Goal: Task Accomplishment & Management: Manage account settings

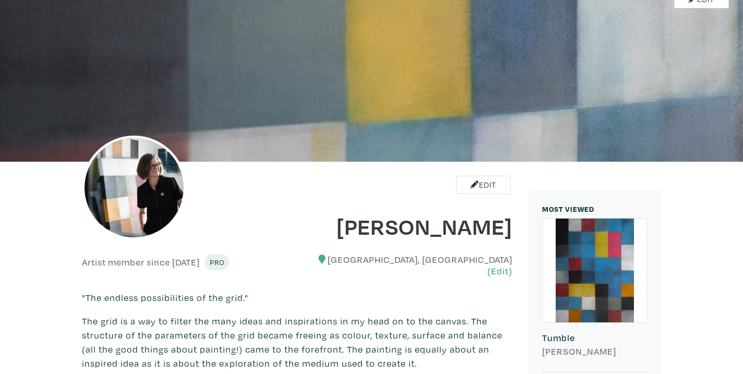
scroll to position [28, 0]
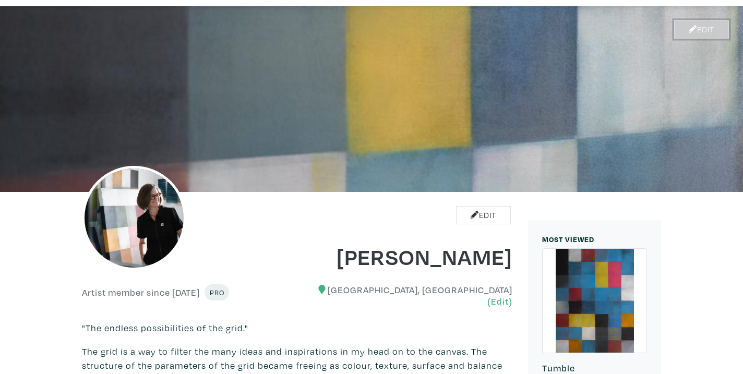
click at [693, 28] on icon at bounding box center [693, 29] width 8 height 8
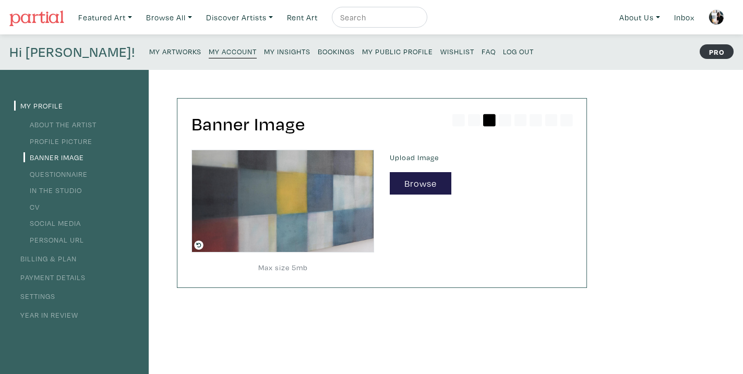
click at [149, 52] on small "My Artworks" at bounding box center [175, 51] width 52 height 10
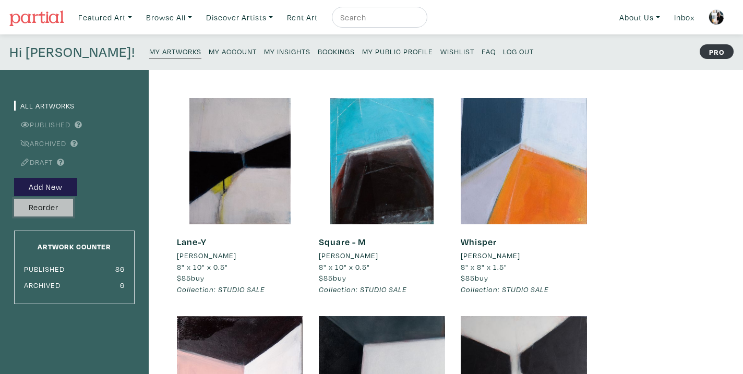
click at [50, 210] on button "Reorder" at bounding box center [43, 208] width 59 height 18
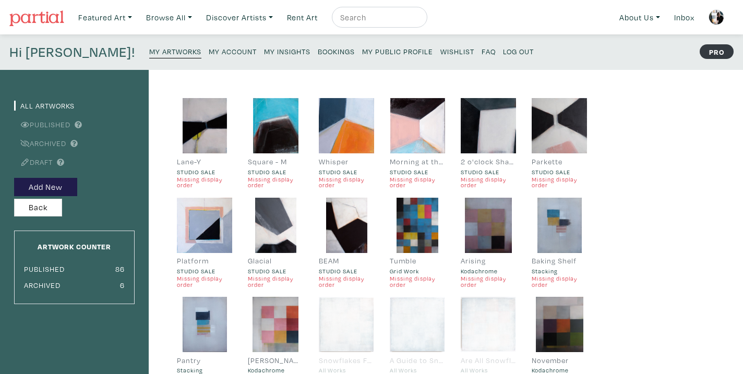
click at [474, 281] on small "Missing display order" at bounding box center [488, 281] width 55 height 12
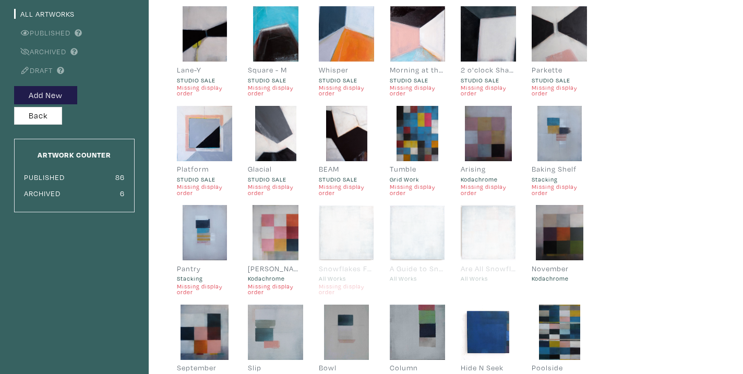
scroll to position [65, 0]
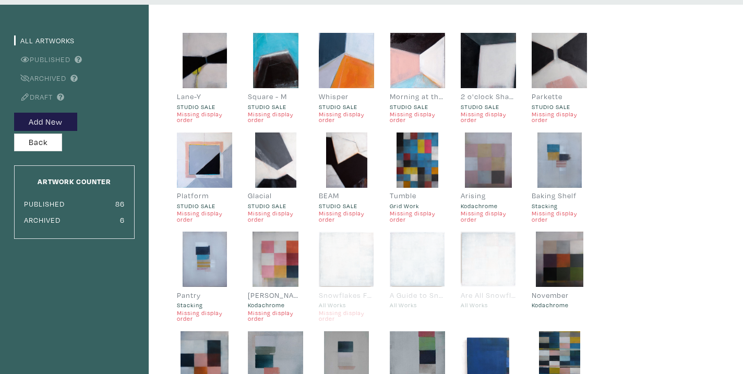
click at [492, 161] on div at bounding box center [488, 159] width 55 height 55
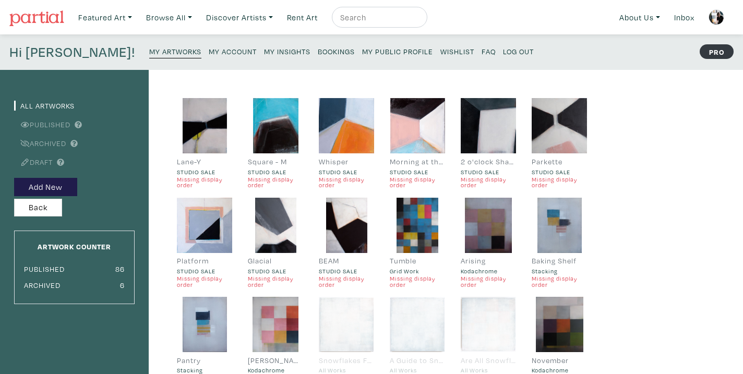
click at [467, 280] on small "Missing display order" at bounding box center [488, 281] width 55 height 12
click at [488, 228] on div at bounding box center [488, 225] width 55 height 55
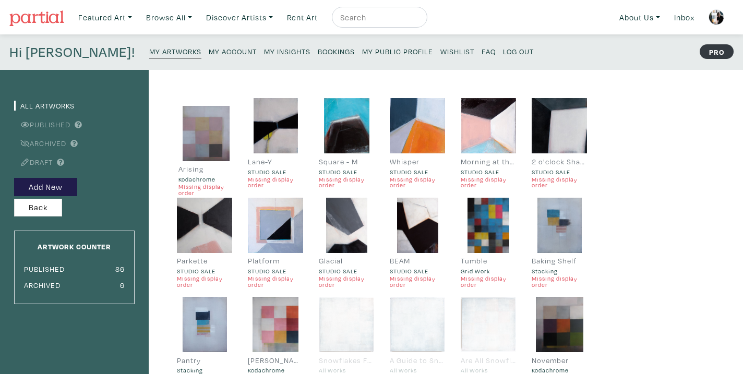
drag, startPoint x: 500, startPoint y: 220, endPoint x: 217, endPoint y: 127, distance: 297.4
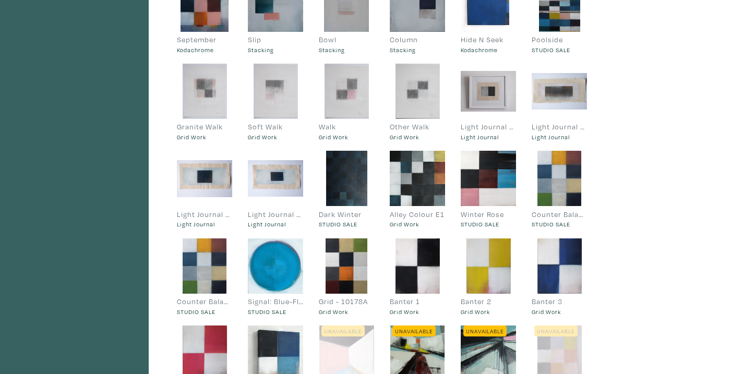
scroll to position [508, 0]
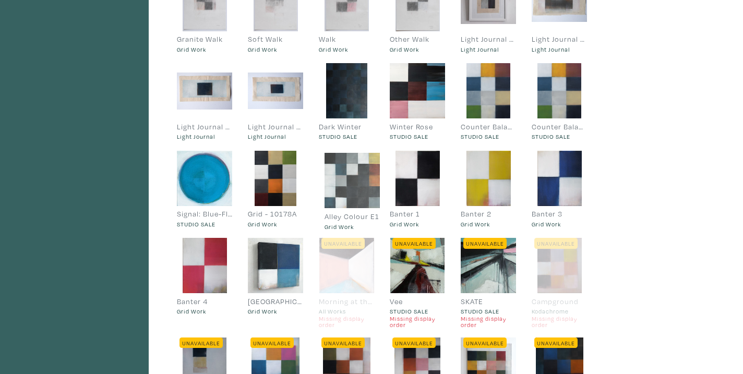
drag, startPoint x: 408, startPoint y: 100, endPoint x: 343, endPoint y: 189, distance: 110.9
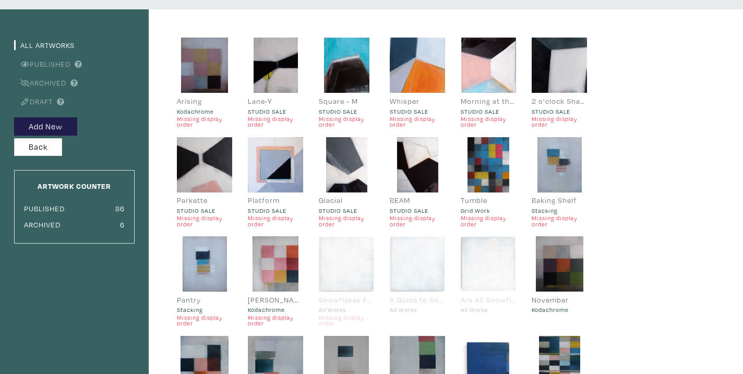
scroll to position [0, 0]
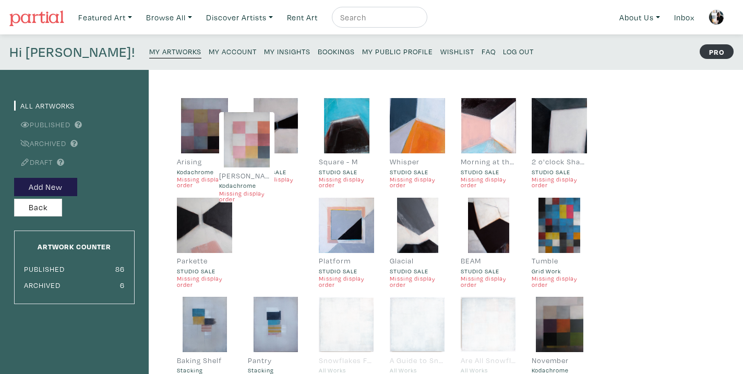
drag, startPoint x: 271, startPoint y: 336, endPoint x: 242, endPoint y: 151, distance: 186.9
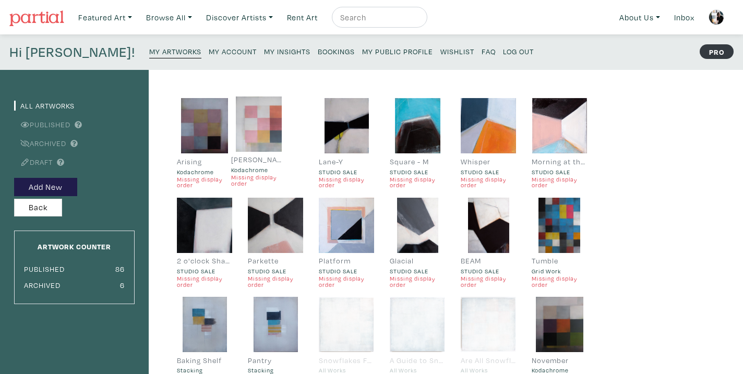
drag, startPoint x: 277, startPoint y: 226, endPoint x: 260, endPoint y: 125, distance: 102.6
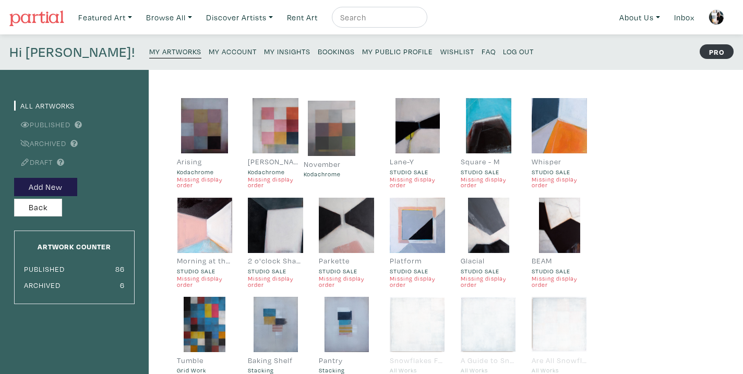
drag, startPoint x: 487, startPoint y: 288, endPoint x: 330, endPoint y: 127, distance: 225.4
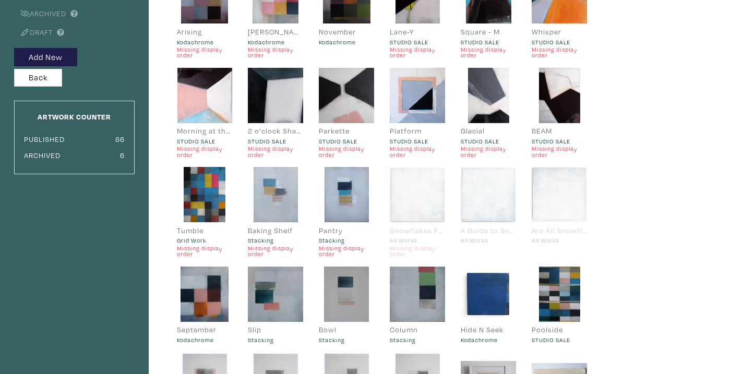
scroll to position [272, 0]
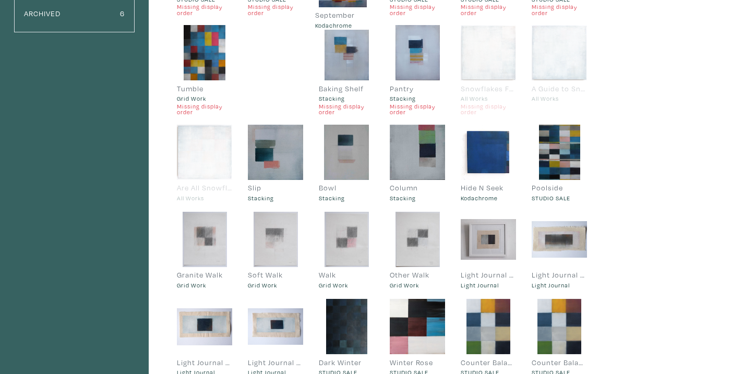
drag, startPoint x: 200, startPoint y: 162, endPoint x: 339, endPoint y: -10, distance: 221.2
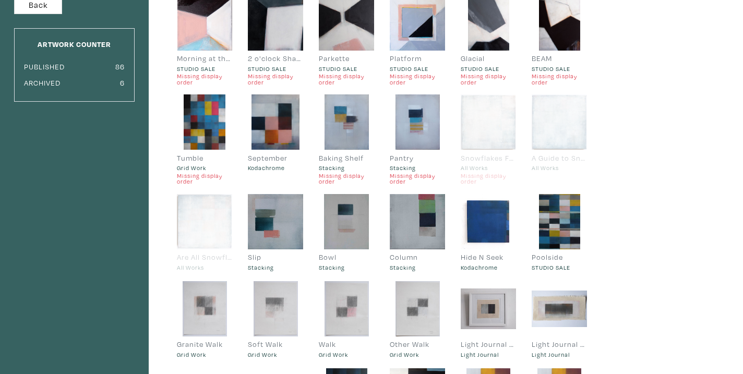
scroll to position [46, 0]
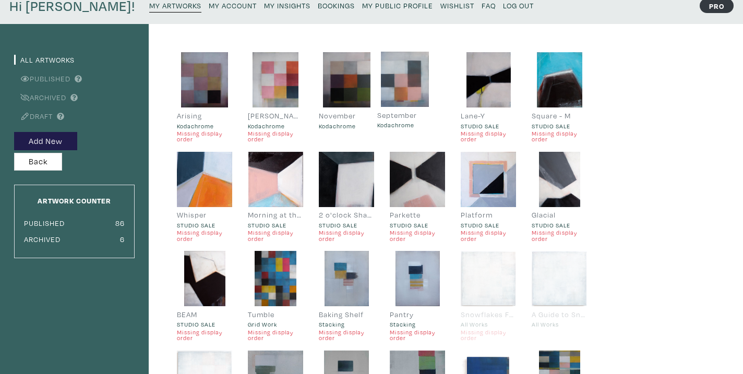
drag, startPoint x: 278, startPoint y: 273, endPoint x: 408, endPoint y: 74, distance: 237.4
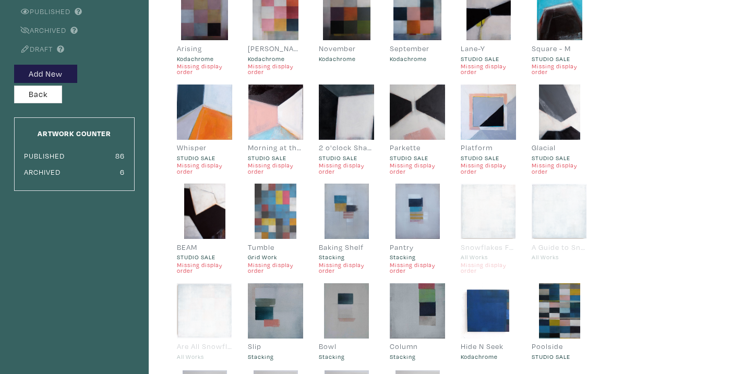
scroll to position [0, 0]
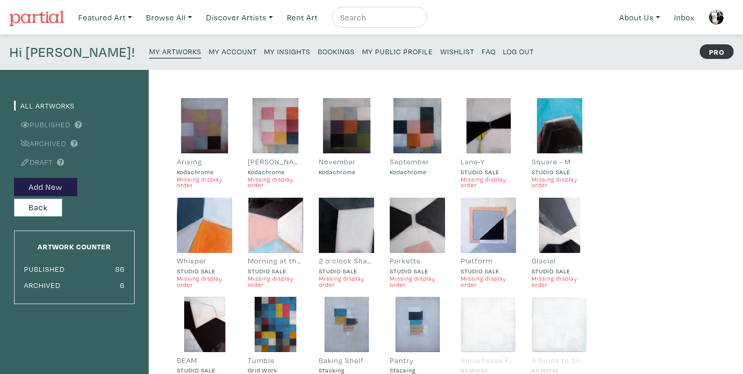
click at [213, 50] on small "My Account" at bounding box center [233, 51] width 48 height 10
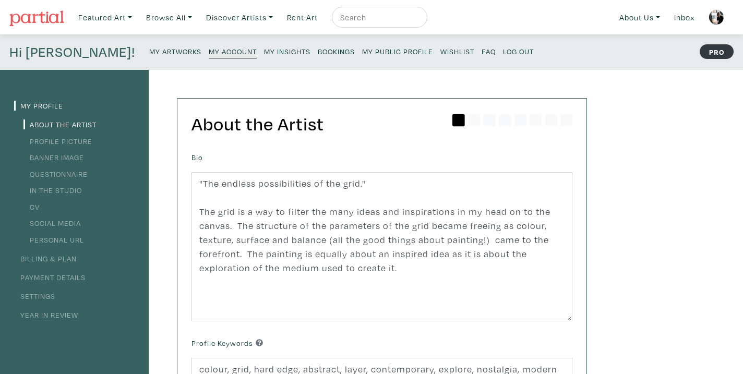
scroll to position [42, 0]
click at [155, 50] on small "My Artworks" at bounding box center [175, 51] width 52 height 10
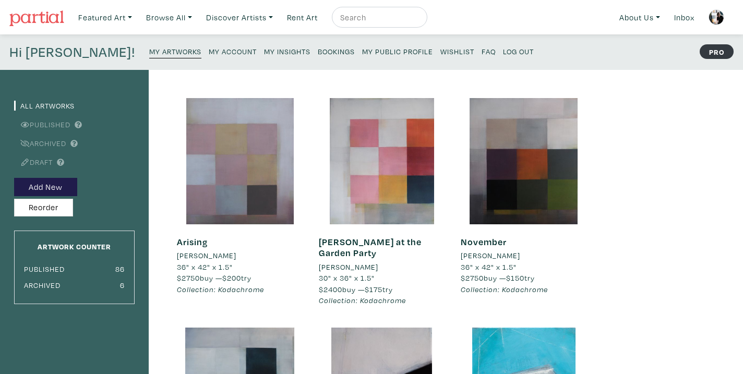
click at [248, 203] on div at bounding box center [240, 161] width 126 height 126
click at [206, 199] on div at bounding box center [240, 161] width 126 height 126
click at [259, 155] on div at bounding box center [240, 161] width 126 height 126
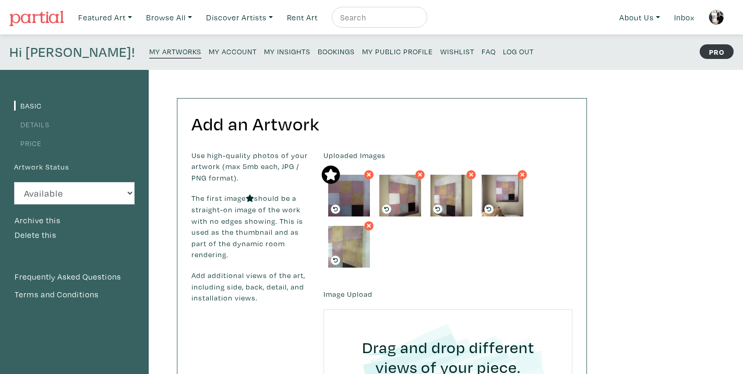
click at [385, 208] on icon at bounding box center [386, 209] width 5 height 5
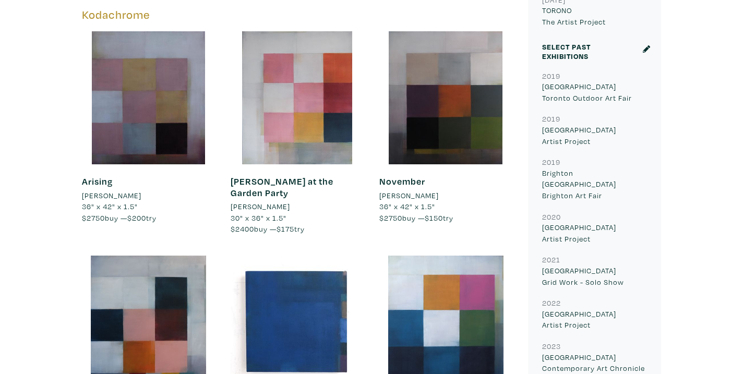
scroll to position [405, 0]
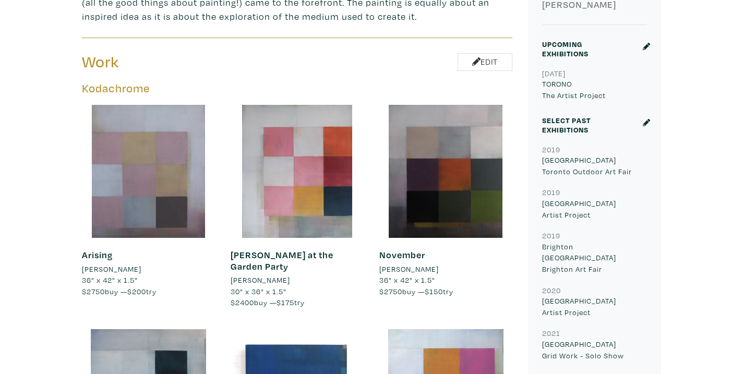
click at [164, 213] on div at bounding box center [148, 171] width 133 height 133
click at [162, 155] on div at bounding box center [148, 171] width 133 height 133
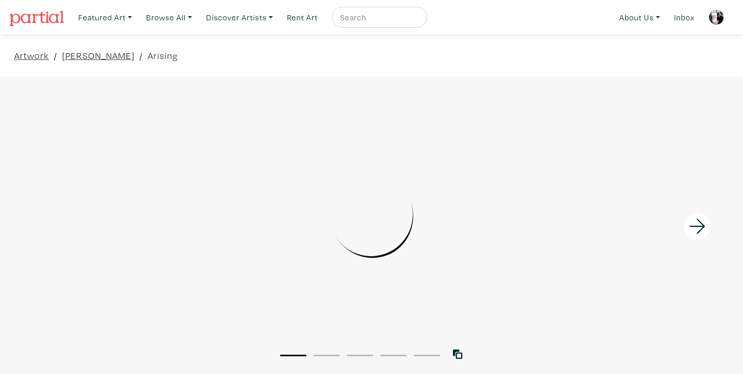
click at [696, 228] on icon at bounding box center [697, 226] width 35 height 28
click at [696, 228] on div at bounding box center [371, 214] width 743 height 247
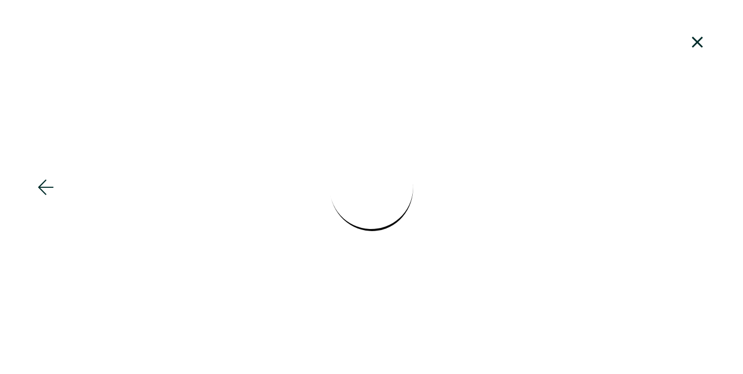
click at [700, 43] on icon at bounding box center [697, 42] width 35 height 28
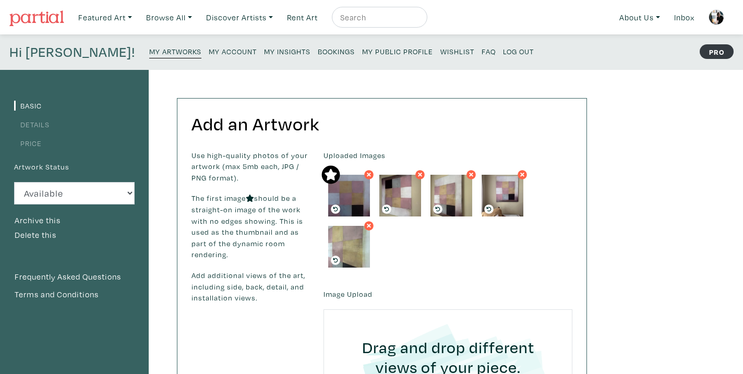
click at [386, 209] on icon at bounding box center [386, 208] width 9 height 9
click at [384, 211] on icon at bounding box center [386, 208] width 9 height 9
click at [437, 208] on icon at bounding box center [438, 209] width 5 height 5
click at [437, 207] on icon at bounding box center [438, 209] width 5 height 5
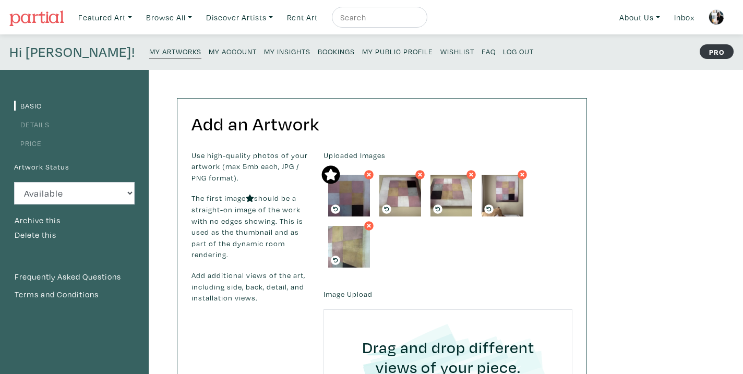
click at [437, 207] on icon at bounding box center [438, 209] width 5 height 5
click at [490, 208] on icon at bounding box center [489, 209] width 5 height 5
click at [489, 210] on icon at bounding box center [488, 208] width 9 height 9
click at [335, 207] on icon at bounding box center [335, 209] width 5 height 5
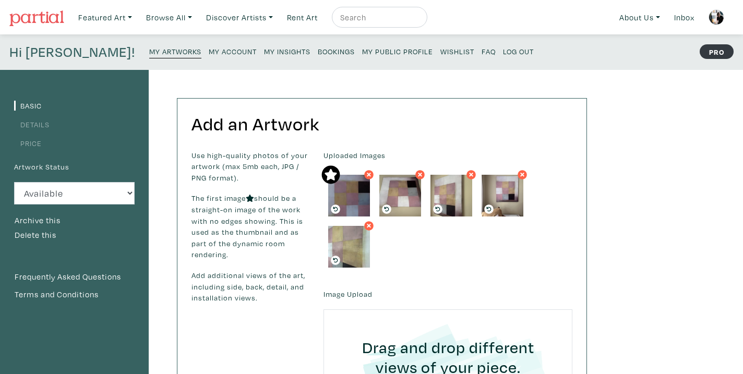
click at [335, 207] on icon at bounding box center [335, 209] width 5 height 5
click at [334, 259] on icon at bounding box center [335, 260] width 5 height 5
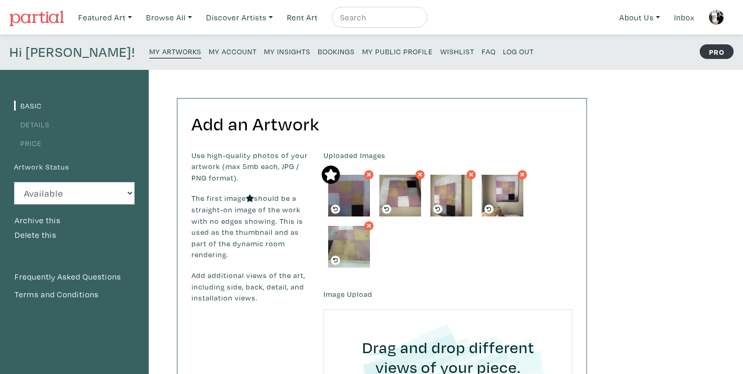
click at [334, 259] on icon at bounding box center [335, 260] width 5 height 5
click at [384, 209] on icon at bounding box center [386, 209] width 5 height 5
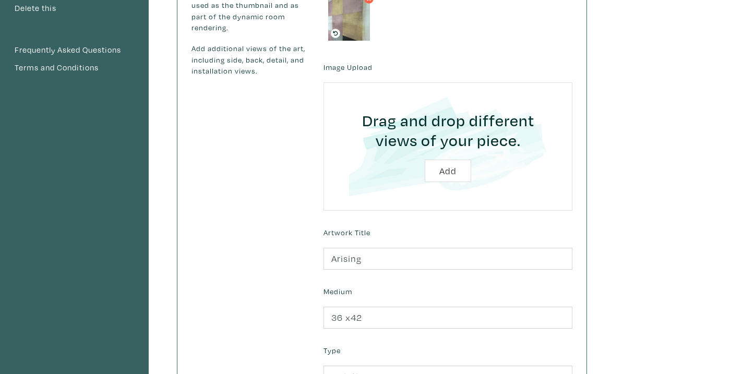
scroll to position [388, 0]
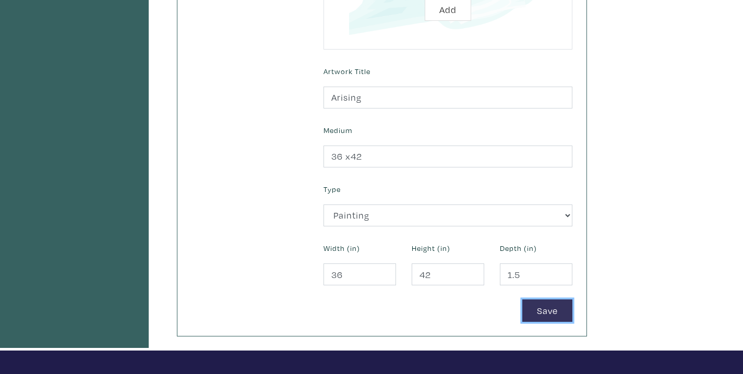
click at [540, 306] on button "Save" at bounding box center [547, 310] width 50 height 22
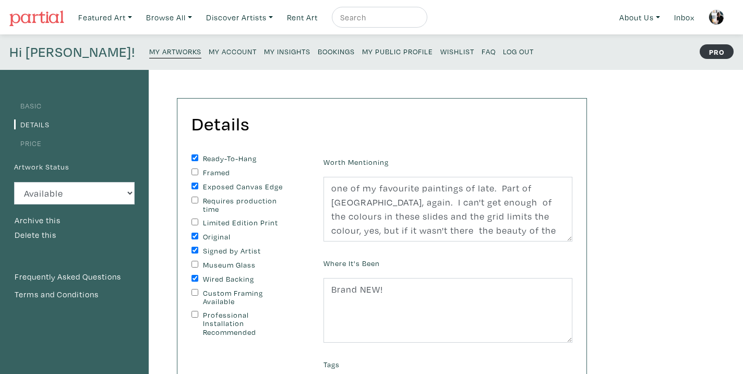
scroll to position [28, 0]
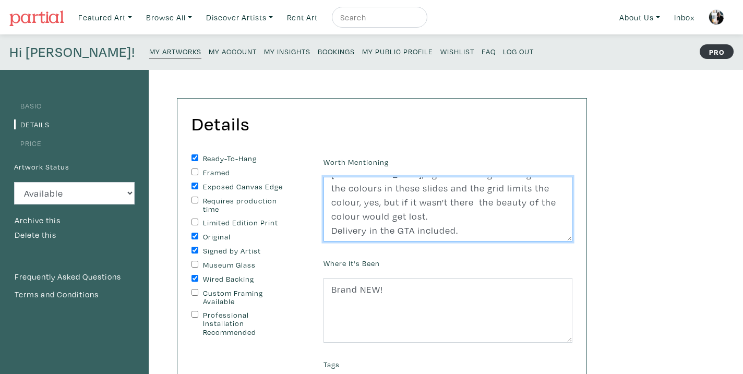
drag, startPoint x: 454, startPoint y: 230, endPoint x: 310, endPoint y: 231, distance: 144.0
click at [310, 231] on form "Ready-To-Hang Framed Exposed Canvas Edge Requires production time Limited Editi…" at bounding box center [382, 325] width 396 height 343
paste textarea "[URL][DOMAIN_NAME]"
type textarea "one of my favourite paintings of late. Part of Kodachrome, again. I can't get e…"
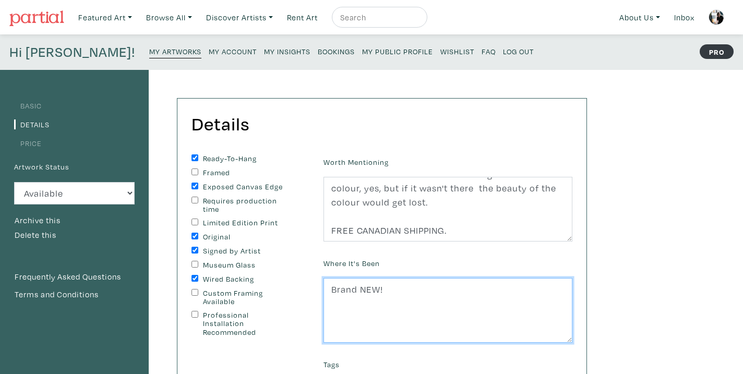
click at [481, 292] on textarea "Brand NEW!" at bounding box center [447, 310] width 249 height 65
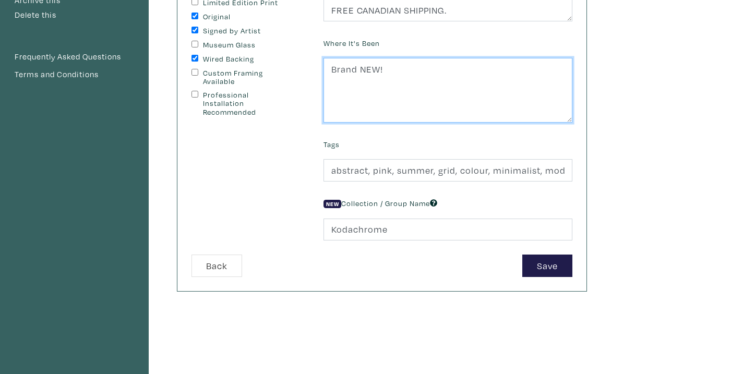
scroll to position [239, 0]
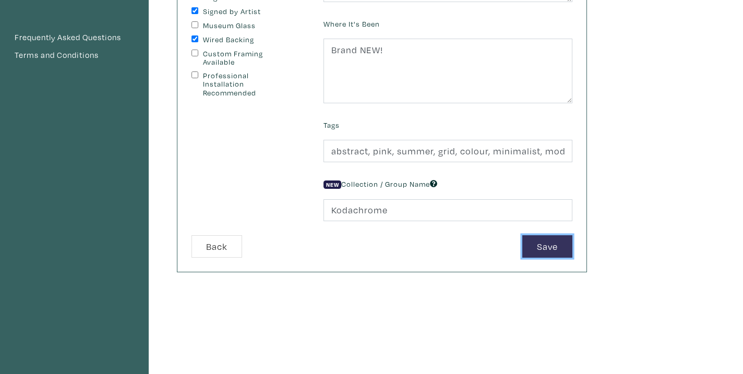
click at [538, 247] on button "Save" at bounding box center [547, 246] width 50 height 22
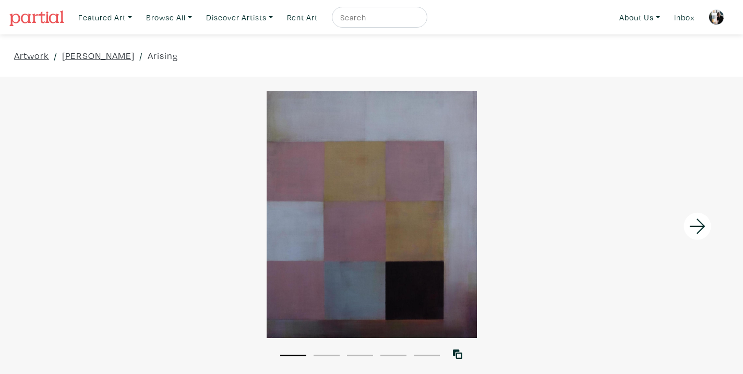
click at [695, 225] on icon at bounding box center [697, 226] width 16 height 15
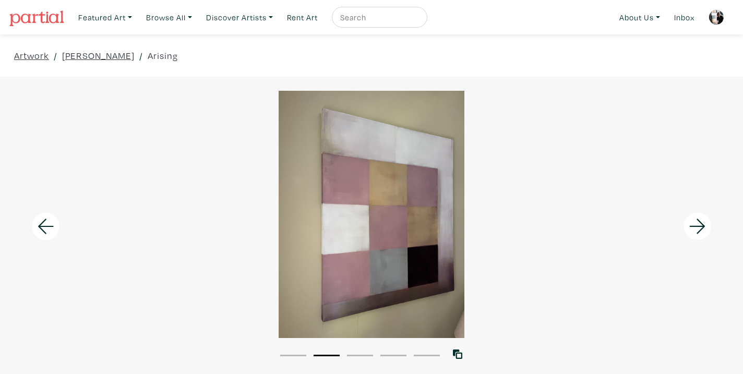
click at [695, 225] on icon at bounding box center [697, 226] width 16 height 15
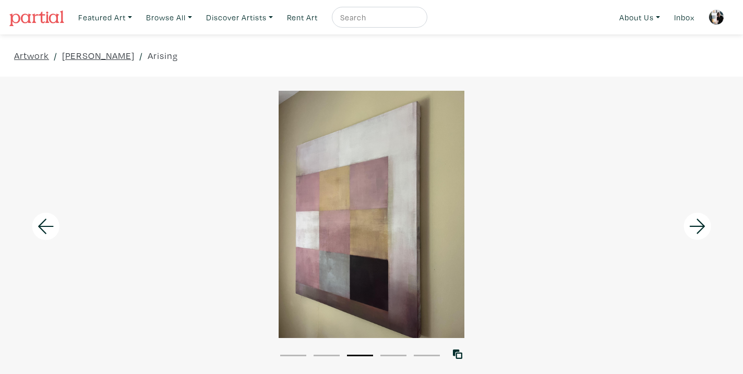
click at [695, 225] on icon at bounding box center [697, 226] width 16 height 15
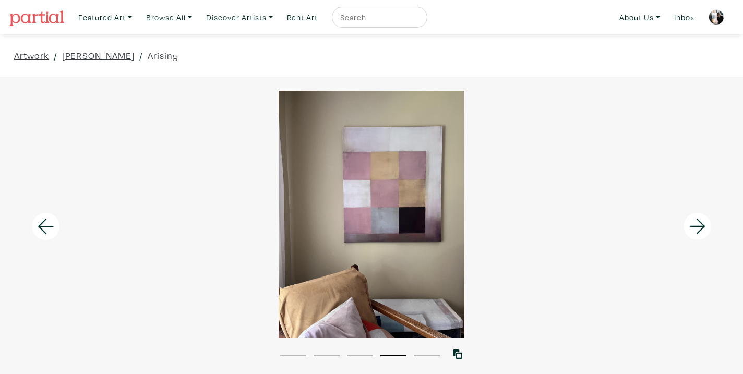
click at [695, 225] on icon at bounding box center [697, 226] width 16 height 15
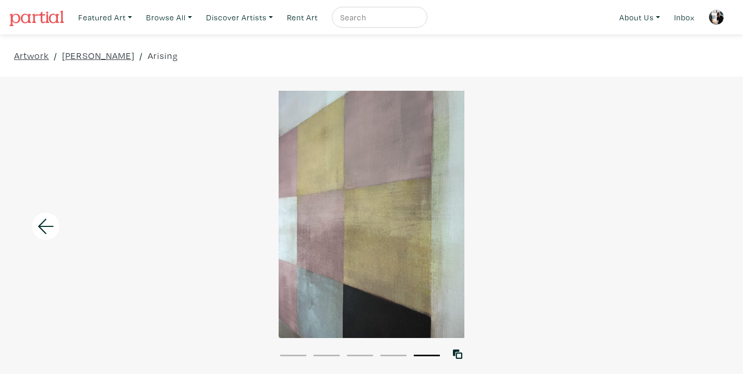
click at [695, 225] on div at bounding box center [371, 214] width 743 height 247
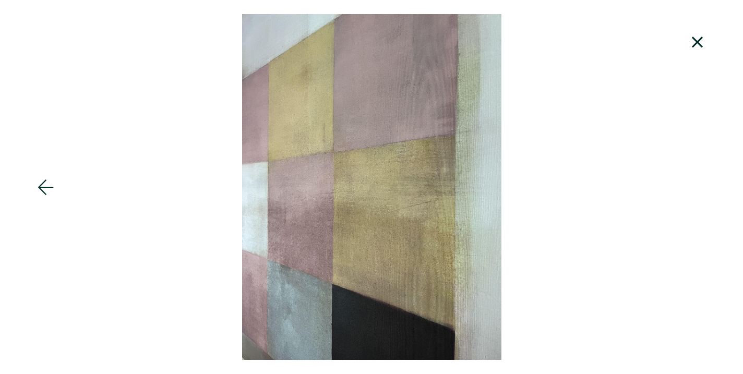
click at [695, 225] on div at bounding box center [371, 187] width 743 height 346
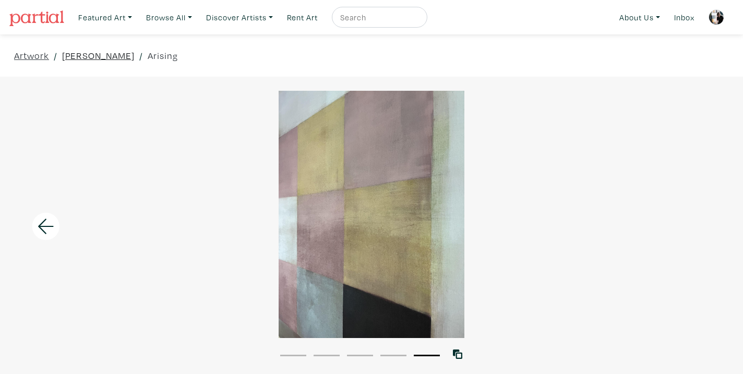
click at [121, 57] on link "[PERSON_NAME]" at bounding box center [98, 56] width 73 height 14
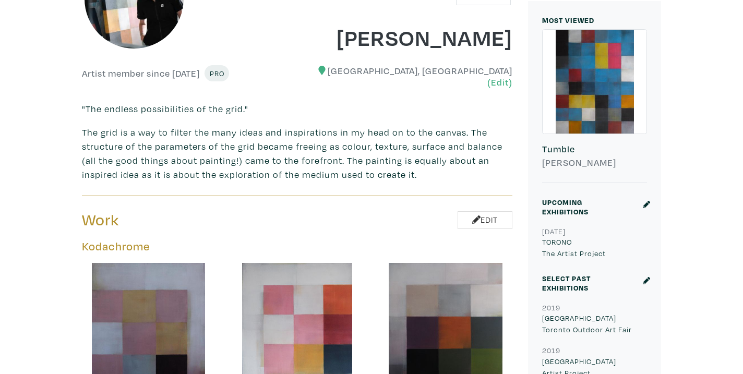
scroll to position [507, 0]
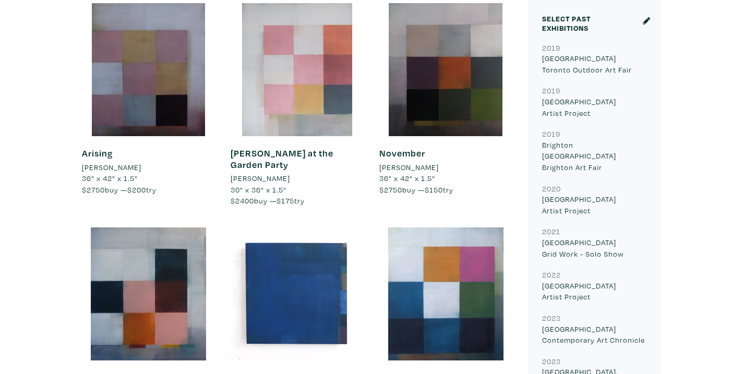
click at [279, 104] on div at bounding box center [297, 69] width 133 height 133
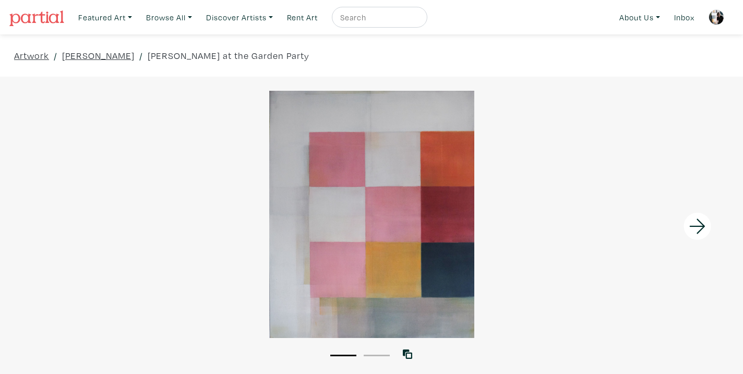
click at [691, 228] on icon at bounding box center [697, 226] width 35 height 28
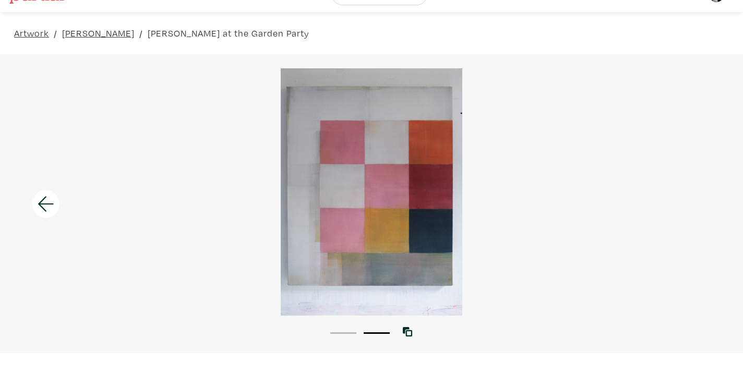
scroll to position [20, 0]
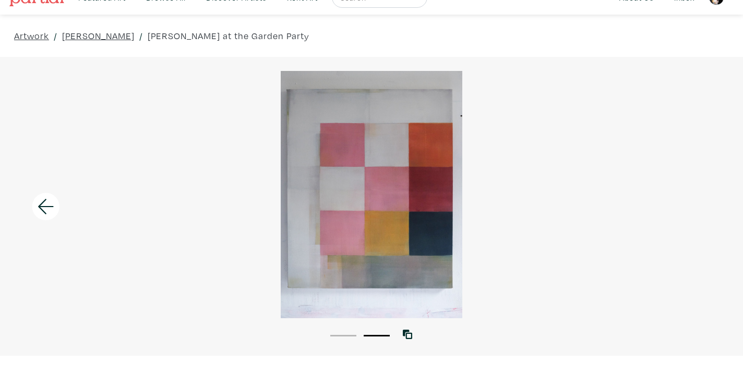
click at [47, 200] on icon at bounding box center [45, 206] width 35 height 28
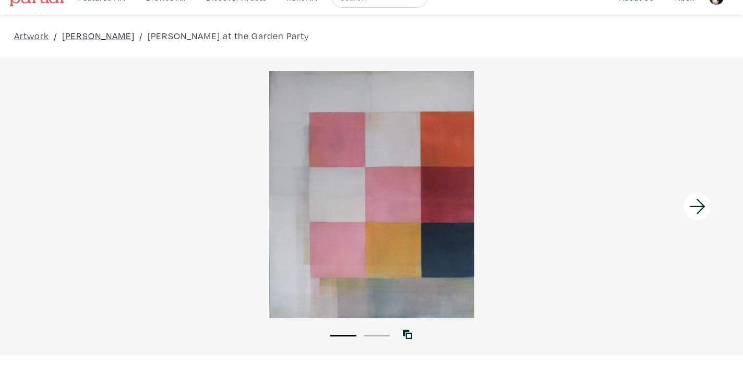
click at [110, 37] on link "[PERSON_NAME]" at bounding box center [98, 36] width 73 height 14
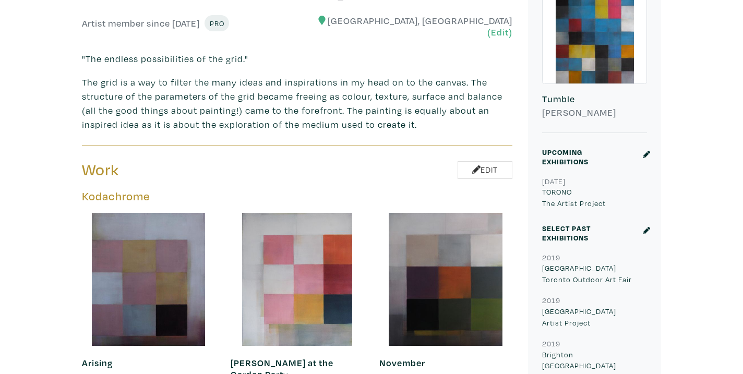
scroll to position [351, 0]
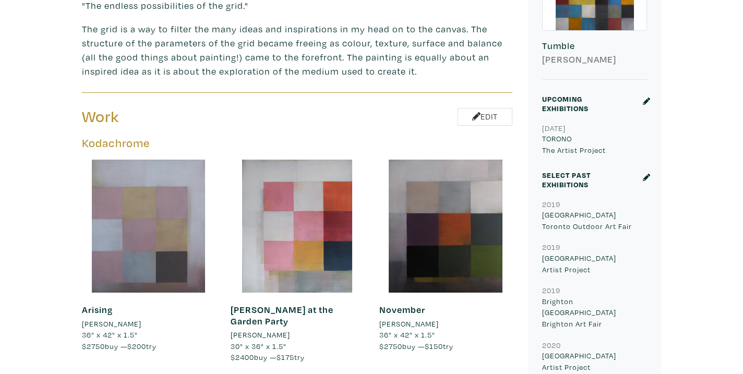
click at [139, 234] on div at bounding box center [148, 226] width 133 height 133
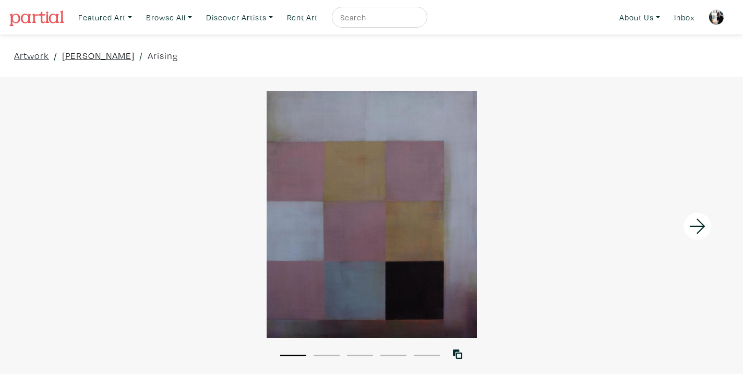
click at [108, 51] on link "[PERSON_NAME]" at bounding box center [98, 56] width 73 height 14
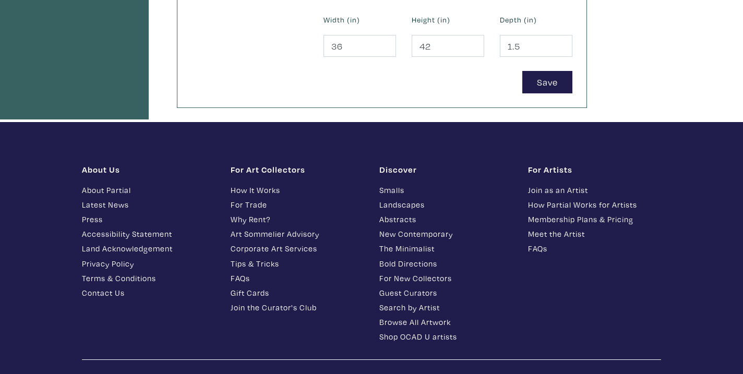
scroll to position [521, 0]
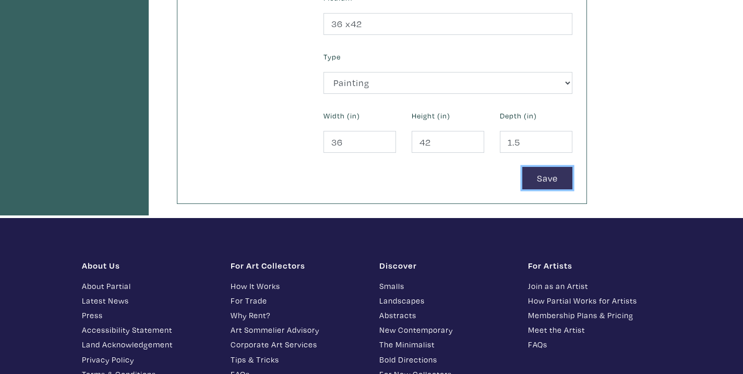
click at [541, 179] on button "Save" at bounding box center [547, 178] width 50 height 22
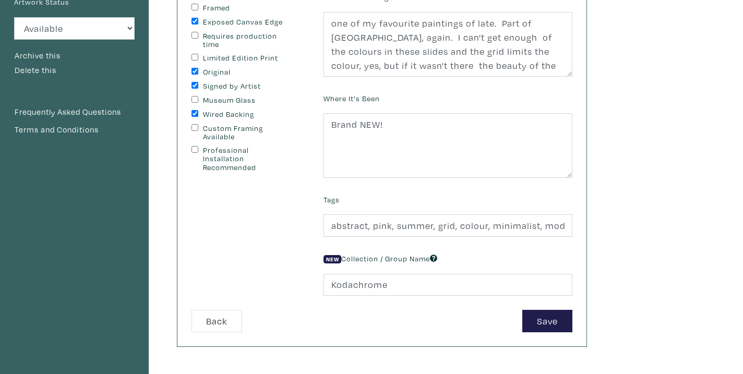
scroll to position [171, 0]
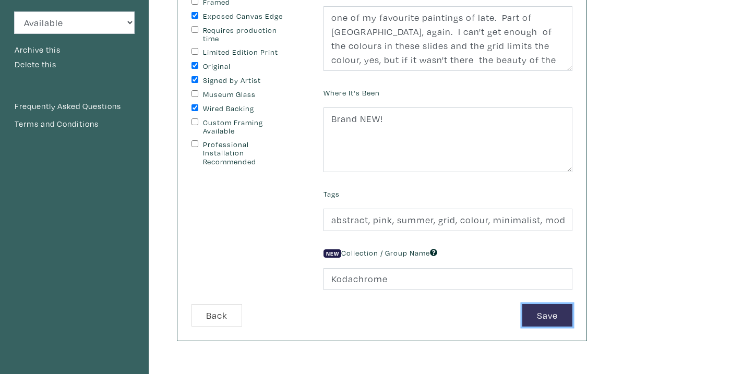
click at [543, 321] on button "Save" at bounding box center [547, 315] width 50 height 22
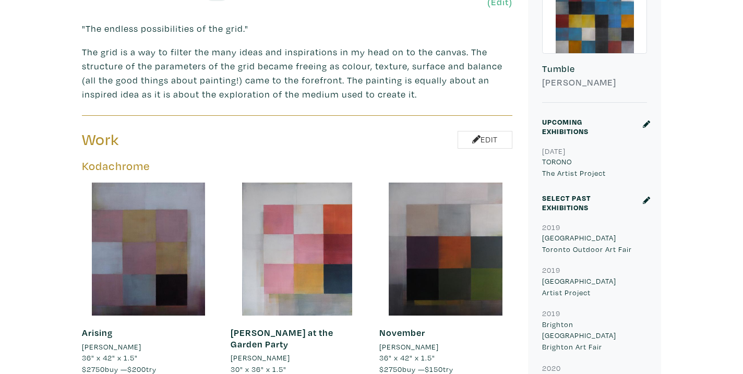
scroll to position [401, 0]
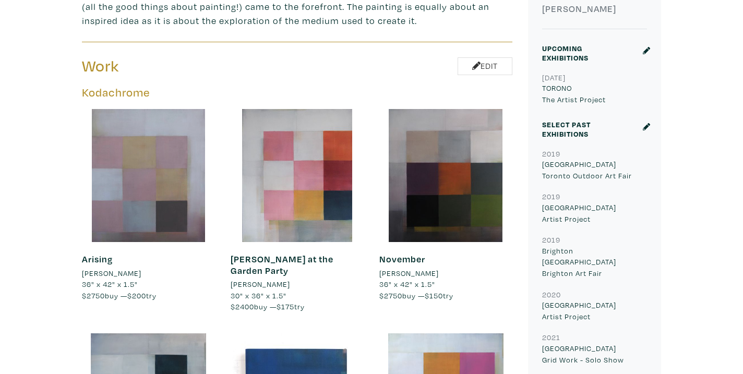
click at [139, 185] on div at bounding box center [148, 175] width 133 height 133
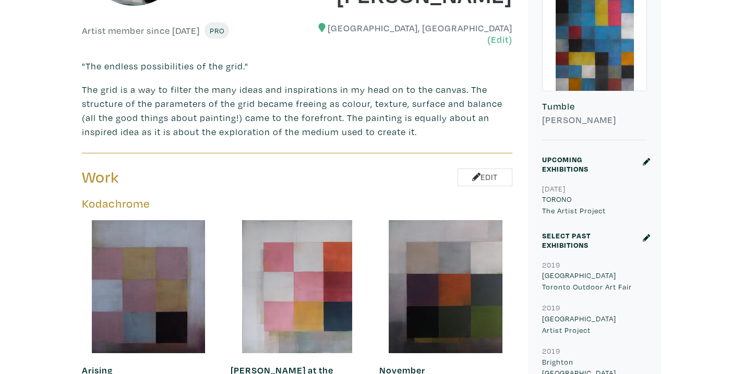
scroll to position [394, 0]
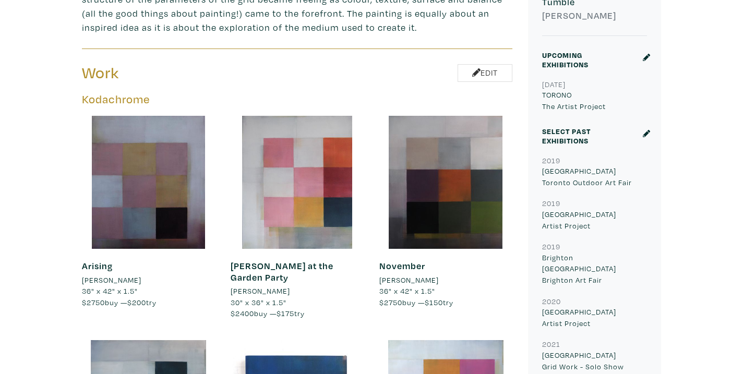
click at [103, 263] on link "Arising" at bounding box center [97, 266] width 31 height 12
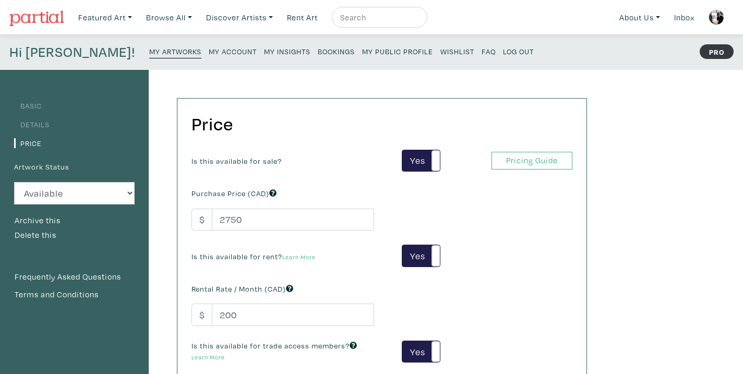
click at [26, 103] on link "Basic" at bounding box center [28, 106] width 28 height 10
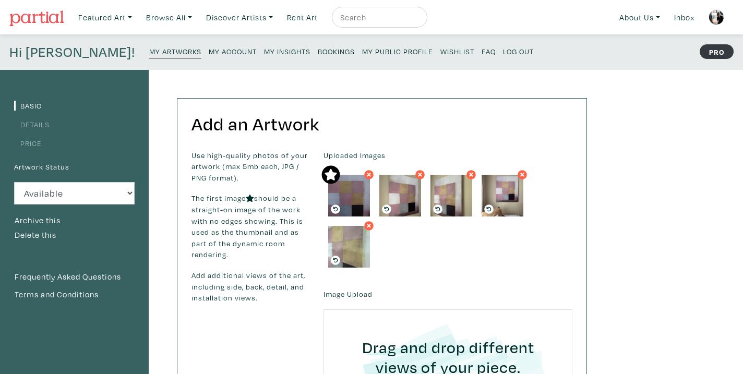
click at [331, 173] on icon at bounding box center [330, 175] width 13 height 12
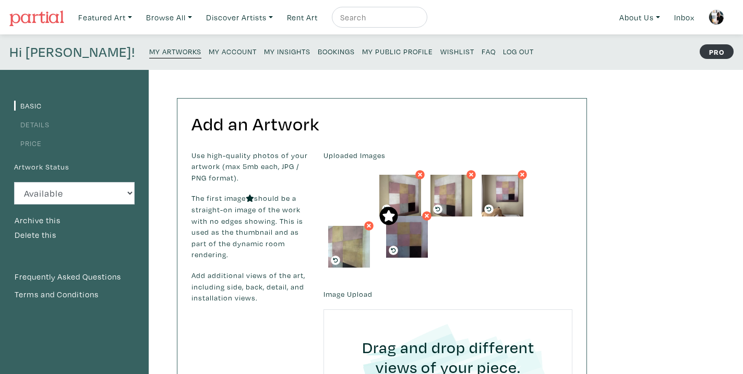
drag, startPoint x: 348, startPoint y: 193, endPoint x: 415, endPoint y: 246, distance: 85.1
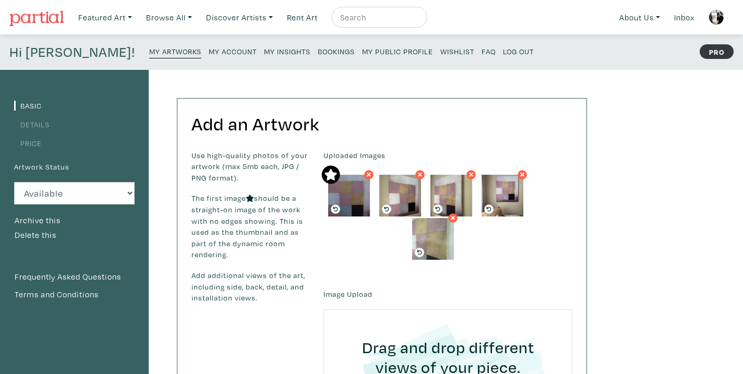
drag, startPoint x: 362, startPoint y: 249, endPoint x: 452, endPoint y: 241, distance: 91.1
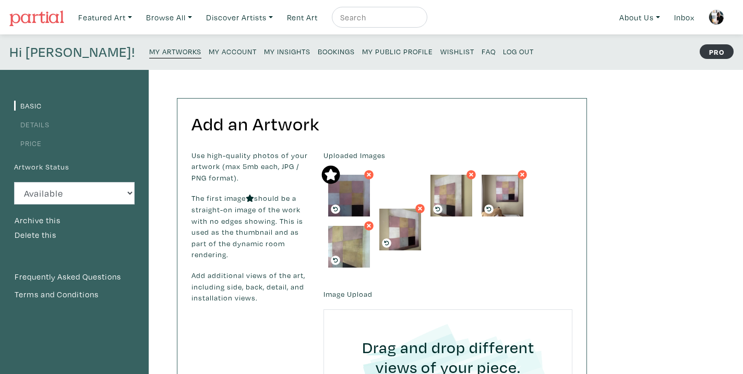
drag, startPoint x: 417, startPoint y: 196, endPoint x: 416, endPoint y: 225, distance: 29.7
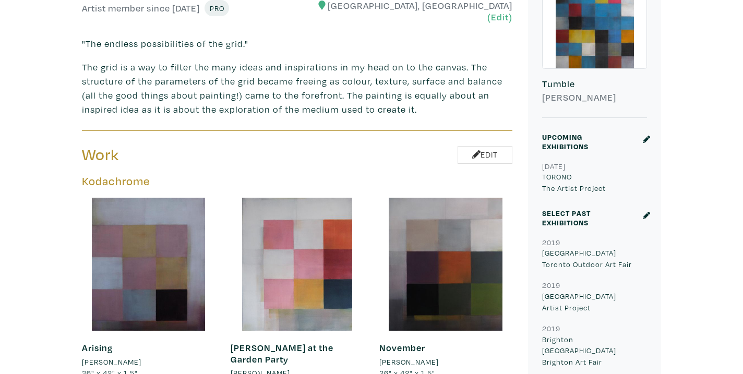
scroll to position [338, 0]
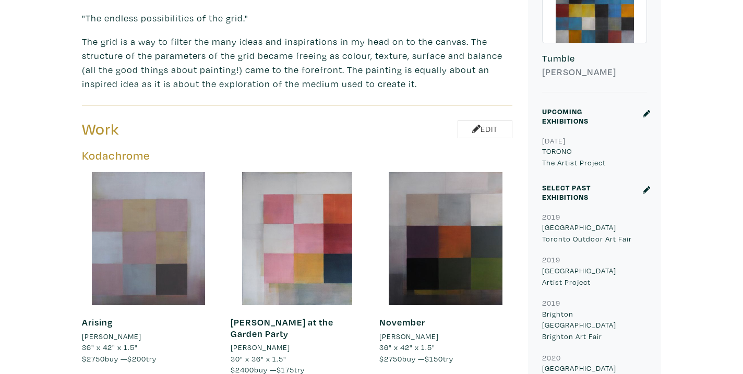
click at [141, 223] on div at bounding box center [148, 238] width 133 height 133
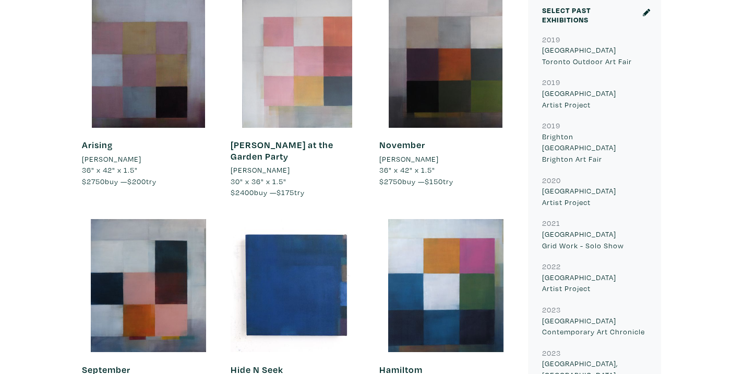
scroll to position [532, 0]
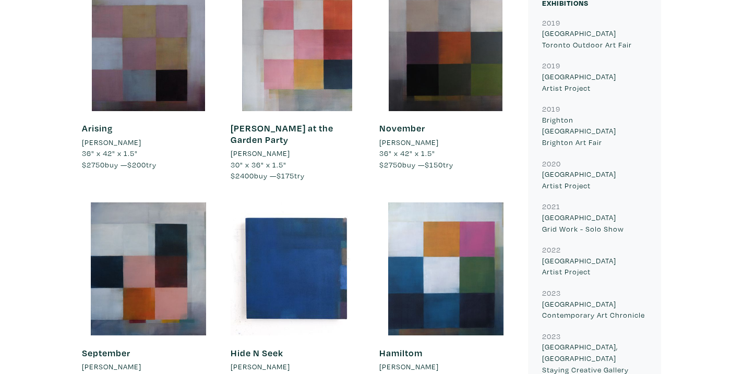
click at [106, 148] on li "36" x 42" x 1.5"" at bounding box center [148, 153] width 133 height 11
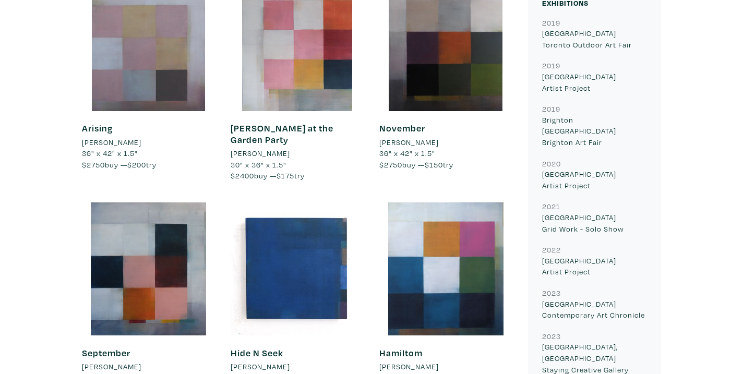
click at [134, 40] on div at bounding box center [148, 44] width 133 height 133
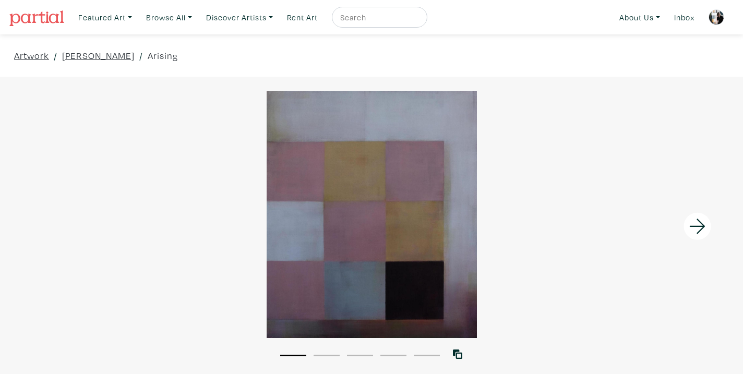
click at [705, 221] on icon at bounding box center [697, 226] width 35 height 28
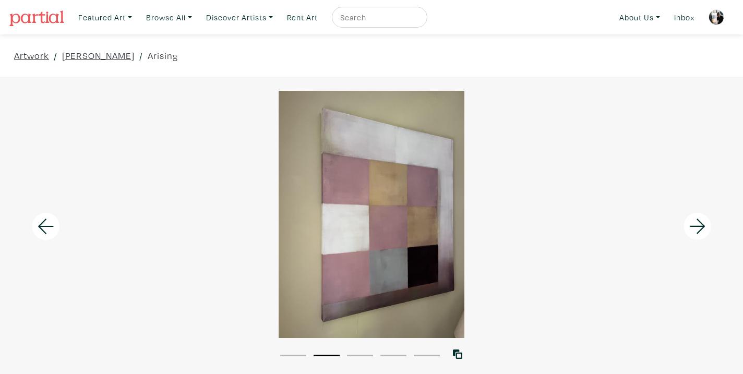
click at [705, 221] on icon at bounding box center [697, 226] width 35 height 28
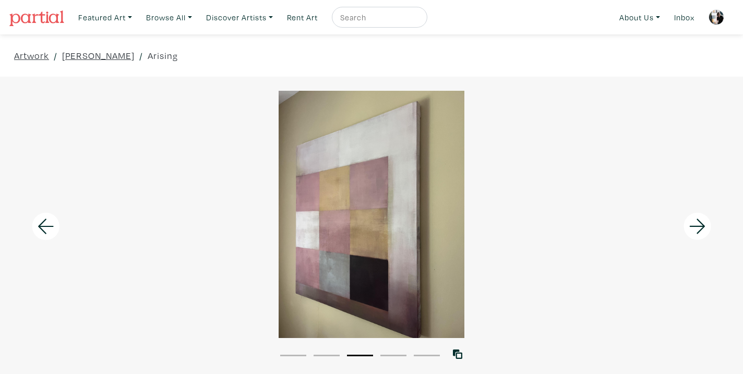
click at [705, 221] on icon at bounding box center [697, 226] width 35 height 28
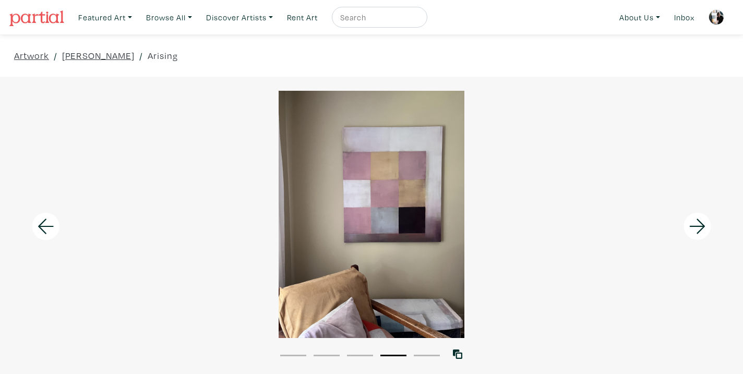
click at [705, 221] on icon at bounding box center [697, 226] width 35 height 28
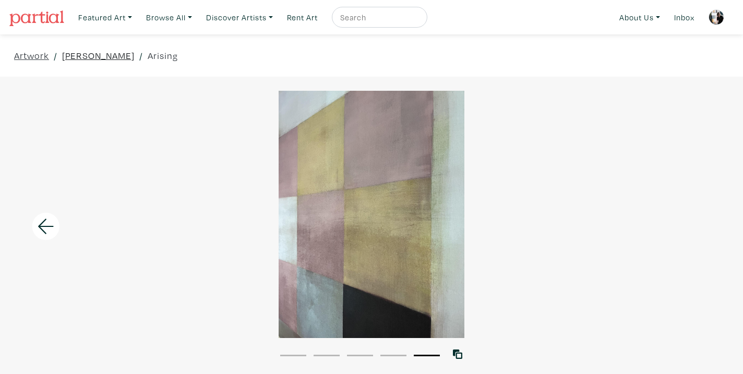
click at [102, 56] on link "[PERSON_NAME]" at bounding box center [98, 56] width 73 height 14
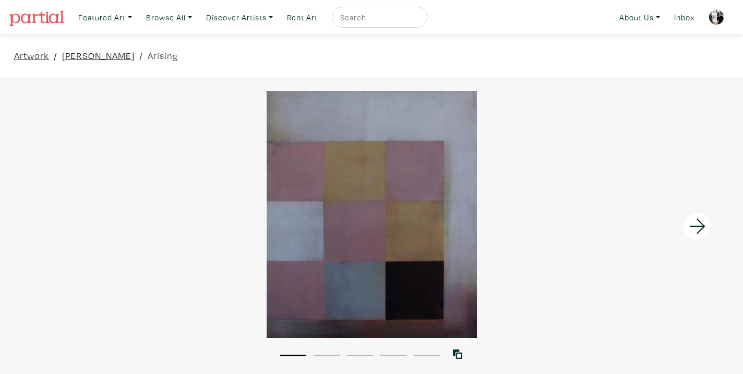
click at [108, 56] on link "[PERSON_NAME]" at bounding box center [98, 56] width 73 height 14
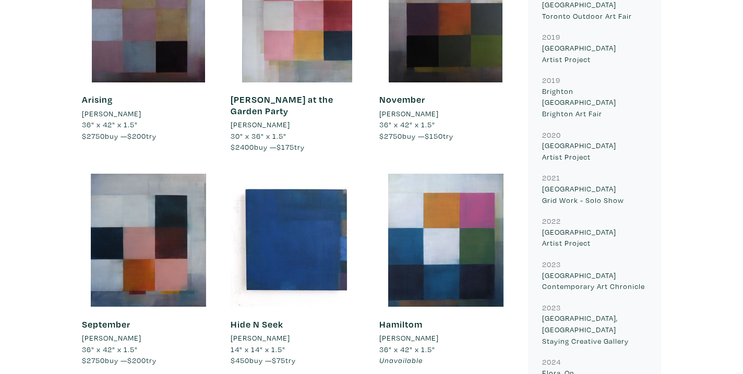
scroll to position [587, 0]
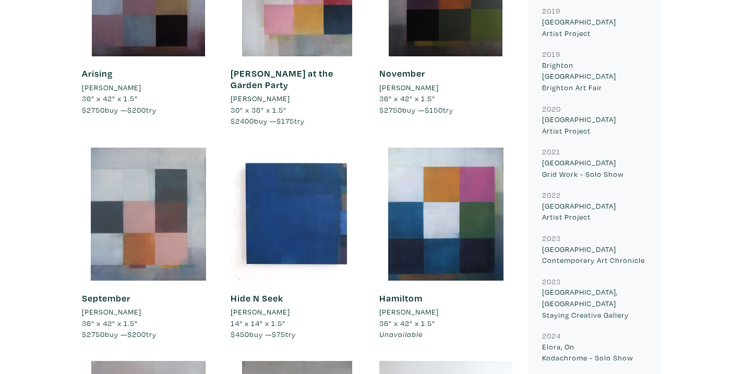
click at [146, 215] on div at bounding box center [148, 214] width 133 height 133
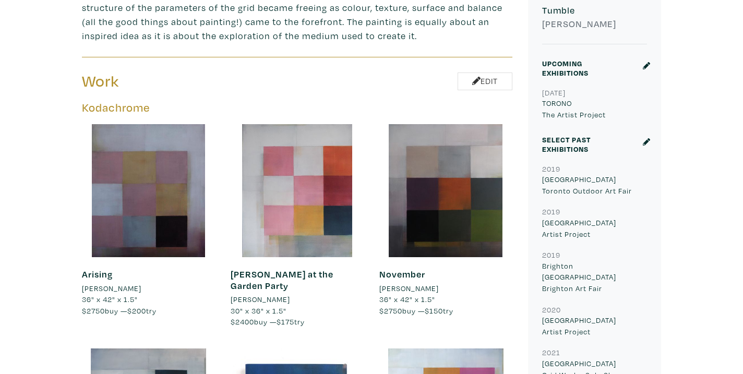
scroll to position [0, 0]
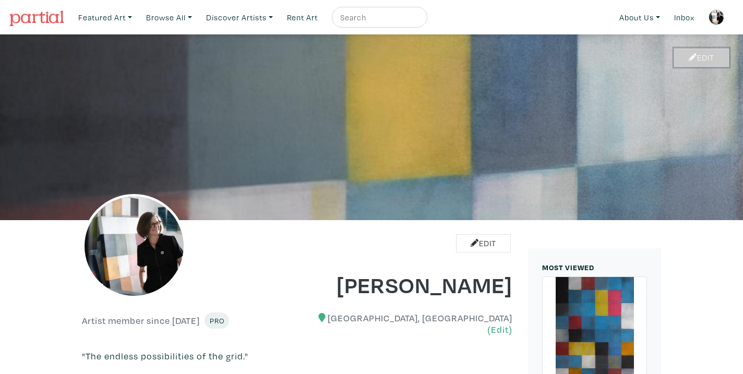
click at [700, 59] on link "Edit" at bounding box center [701, 58] width 55 height 18
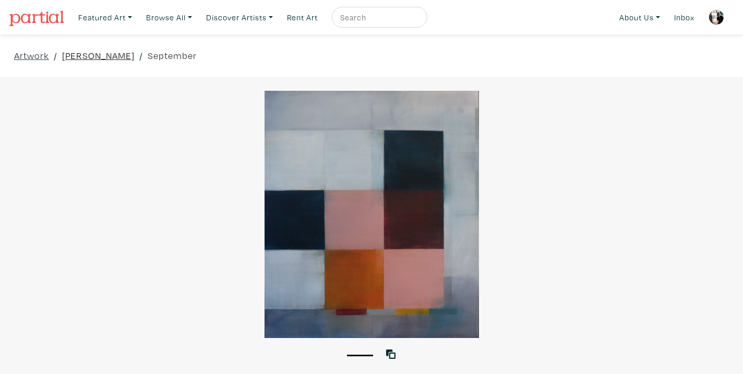
click at [119, 53] on link "[PERSON_NAME]" at bounding box center [98, 56] width 73 height 14
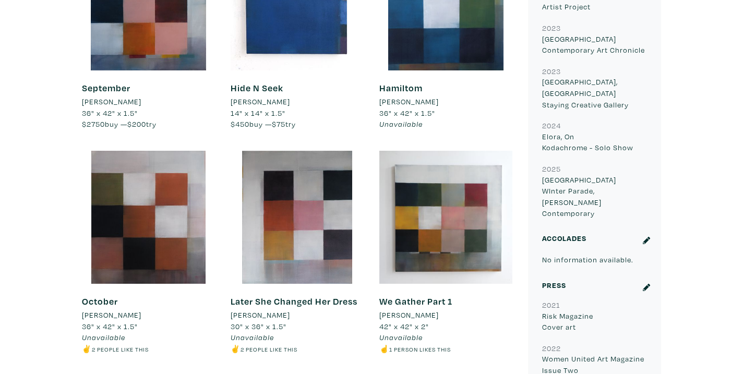
scroll to position [813, 0]
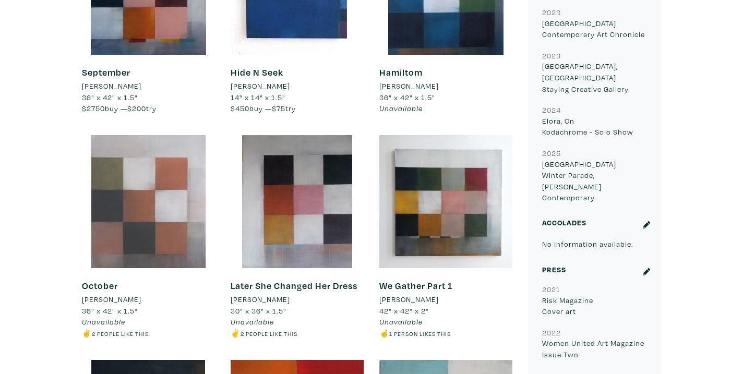
click at [158, 208] on div at bounding box center [148, 201] width 133 height 133
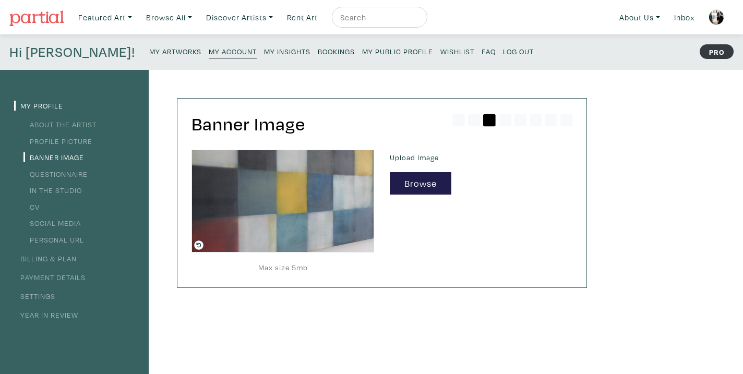
click at [149, 51] on small "My Artworks" at bounding box center [175, 51] width 52 height 10
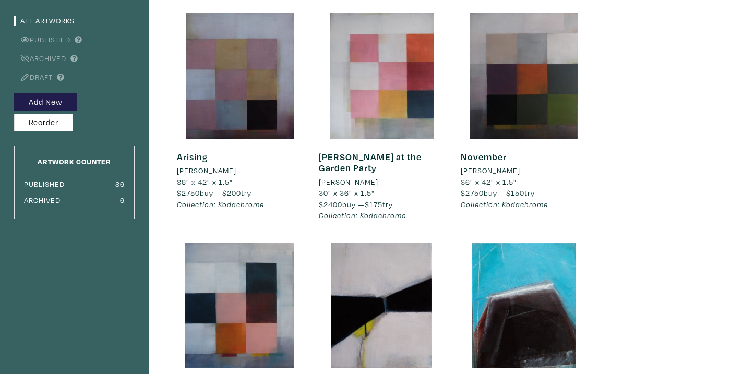
scroll to position [47, 0]
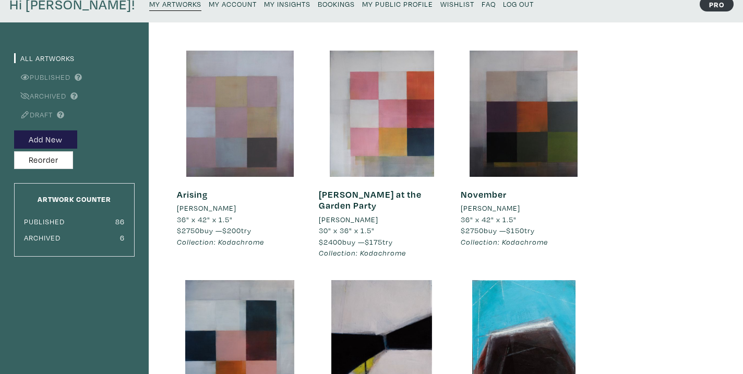
click at [204, 133] on div at bounding box center [240, 114] width 126 height 126
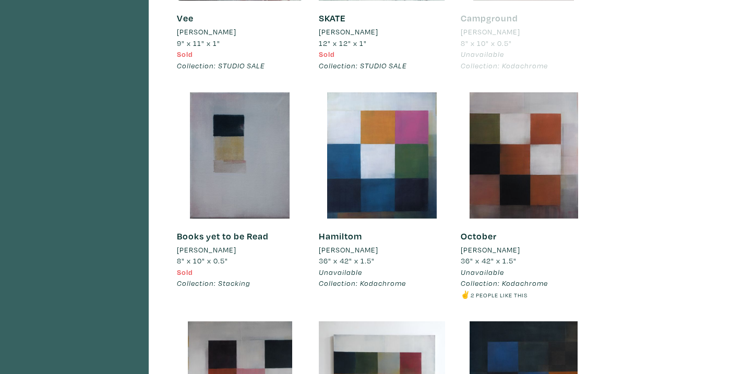
scroll to position [3565, 0]
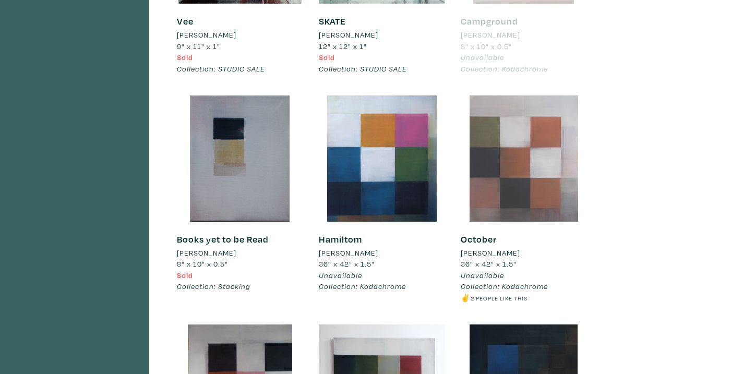
click at [502, 168] on div at bounding box center [524, 158] width 126 height 126
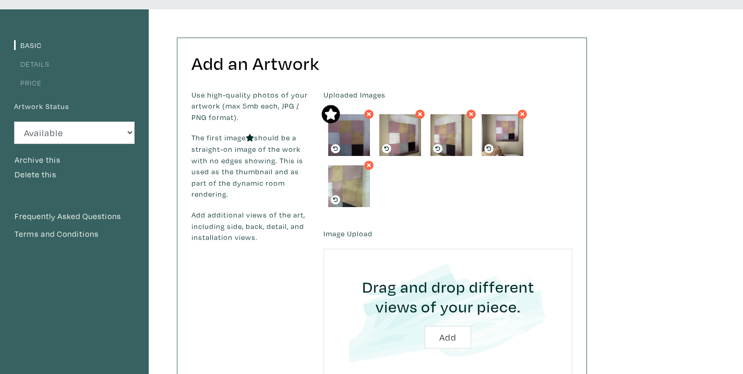
scroll to position [100, 0]
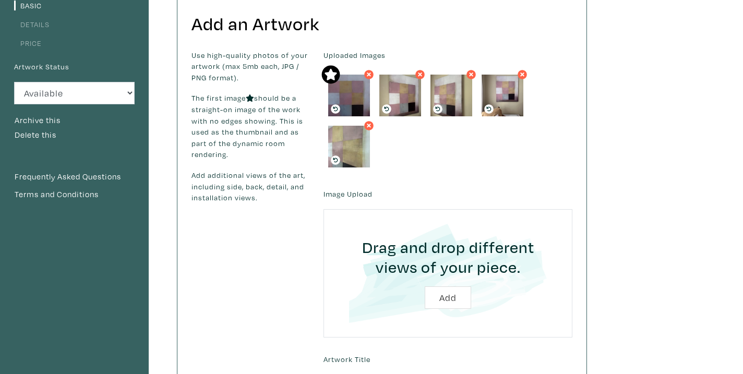
click at [444, 299] on input "file" at bounding box center [448, 273] width 220 height 99
type input "C:\fakepath\AMO_Arising_acrylic_42x36x2_2025.JPG"
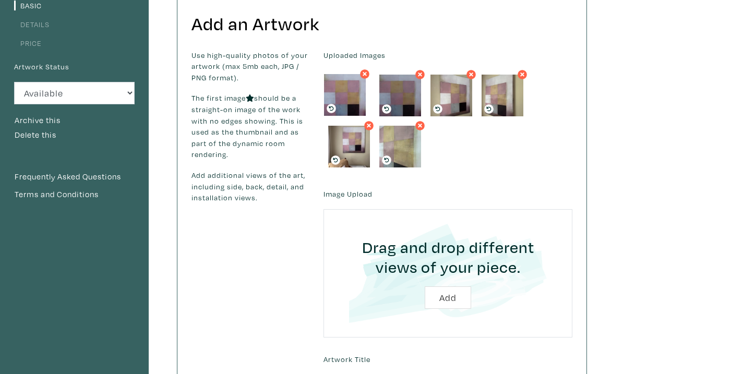
drag, startPoint x: 397, startPoint y: 153, endPoint x: 342, endPoint y: 101, distance: 75.7
click at [418, 74] on icon at bounding box center [420, 74] width 6 height 9
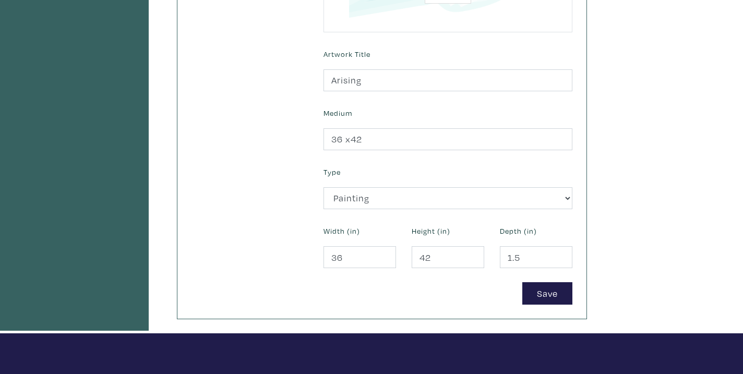
scroll to position [528, 0]
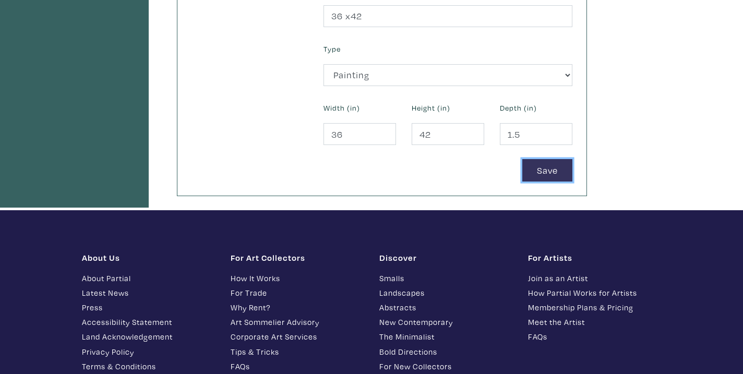
click at [541, 175] on button "Save" at bounding box center [547, 170] width 50 height 22
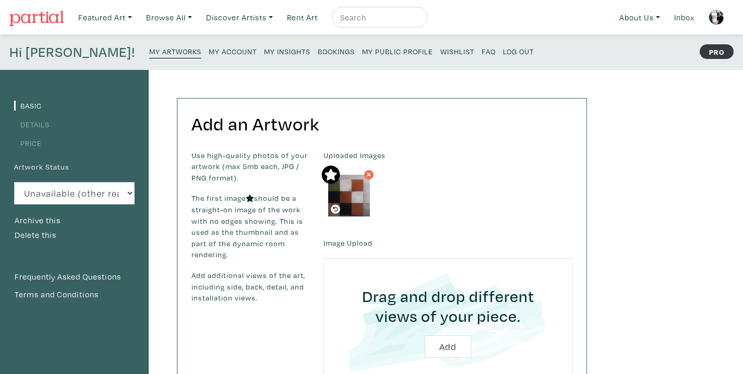
click at [33, 124] on link "Details" at bounding box center [31, 124] width 35 height 10
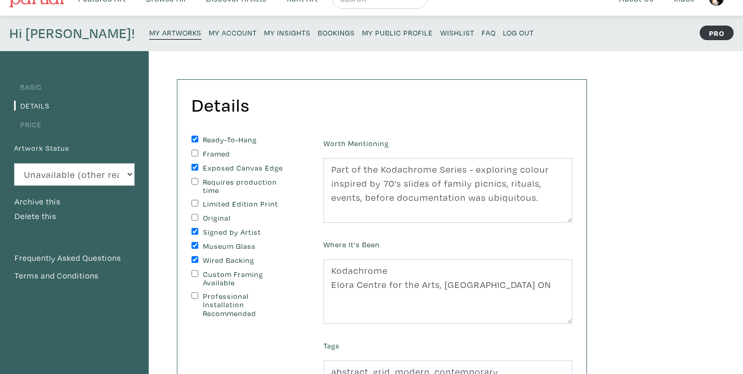
scroll to position [23, 0]
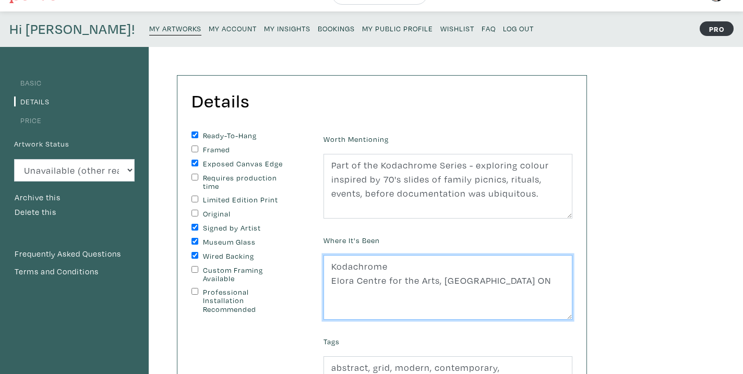
click at [499, 281] on textarea "Kodachrome Elora Centre for the Arts, [GEOGRAPHIC_DATA] ON" at bounding box center [447, 287] width 249 height 65
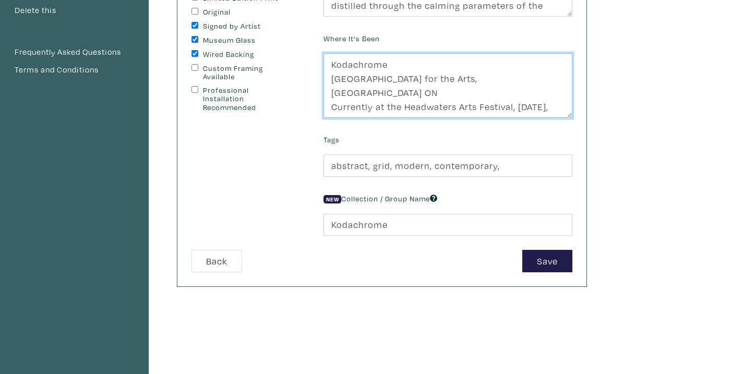
scroll to position [275, 0]
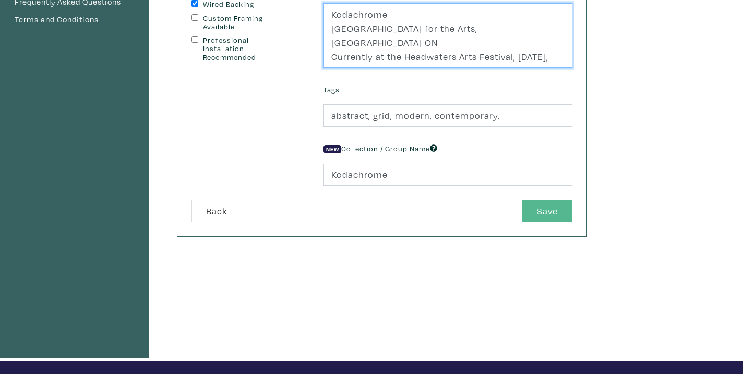
type textarea "Kodachrome [GEOGRAPHIC_DATA] for the Arts, [GEOGRAPHIC_DATA] ON Currently at th…"
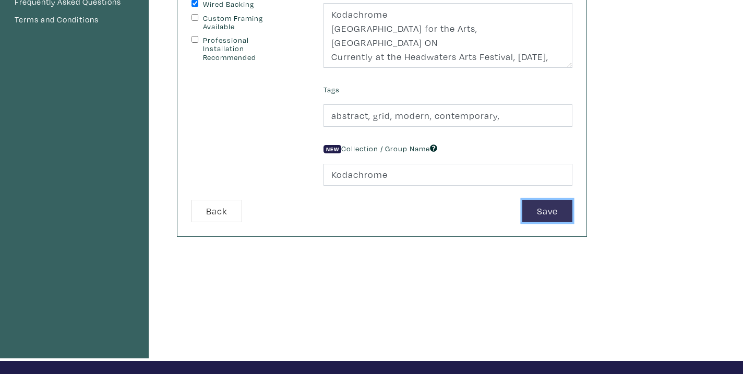
click at [543, 207] on button "Save" at bounding box center [547, 211] width 50 height 22
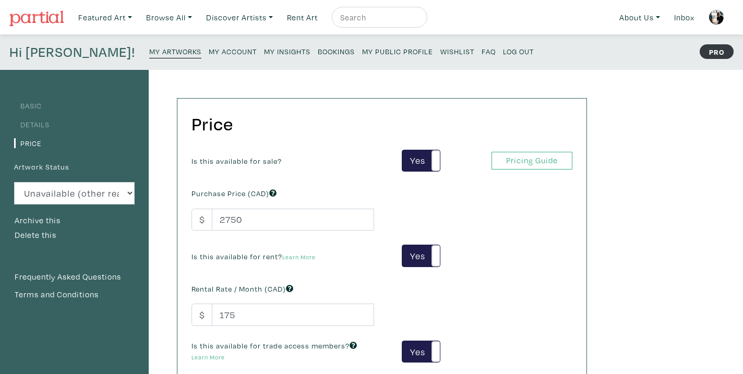
click at [150, 51] on small "My Artworks" at bounding box center [175, 51] width 52 height 10
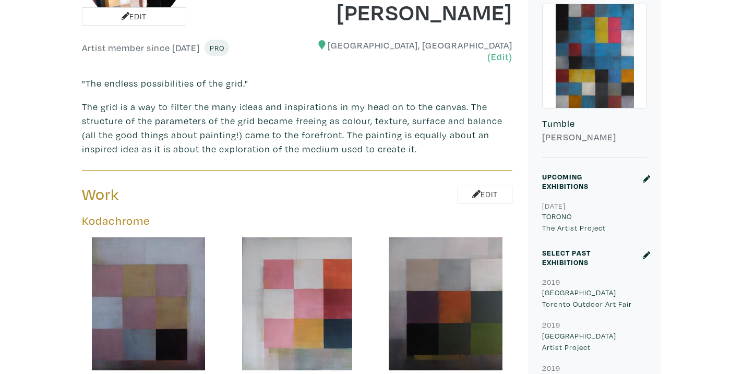
scroll to position [298, 0]
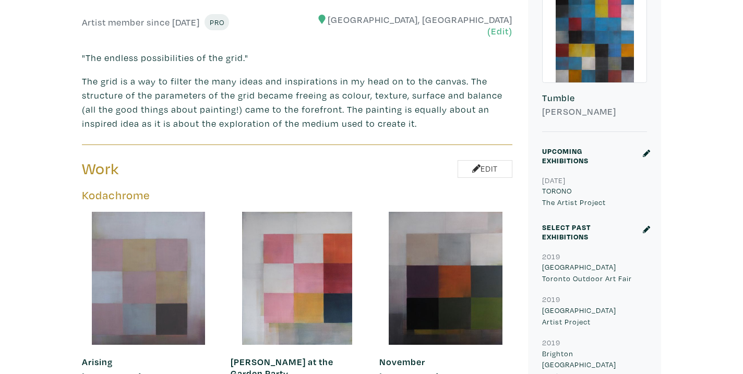
click at [123, 254] on div at bounding box center [148, 278] width 133 height 133
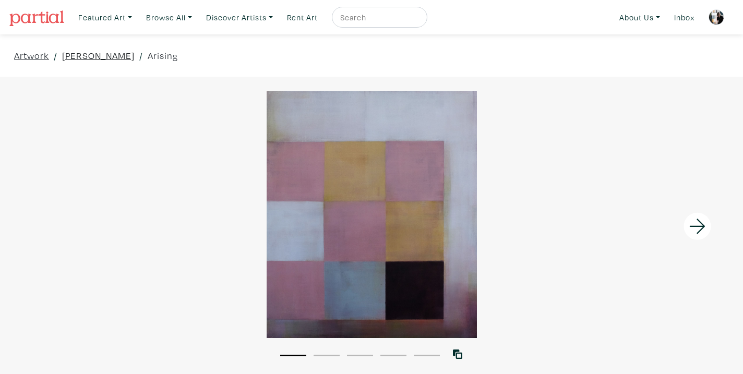
click at [86, 55] on link "[PERSON_NAME]" at bounding box center [98, 56] width 73 height 14
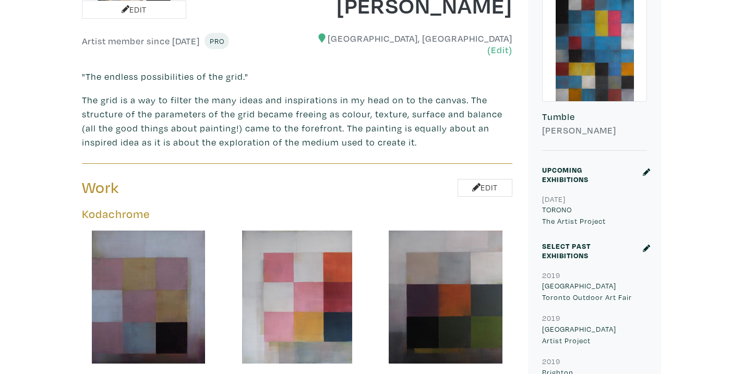
scroll to position [390, 0]
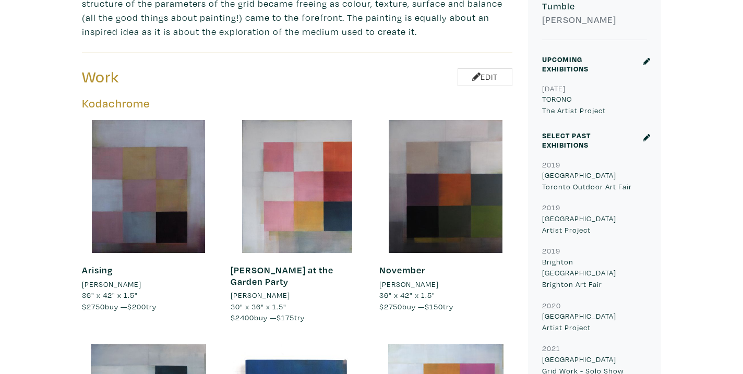
drag, startPoint x: 105, startPoint y: 194, endPoint x: 309, endPoint y: 52, distance: 248.6
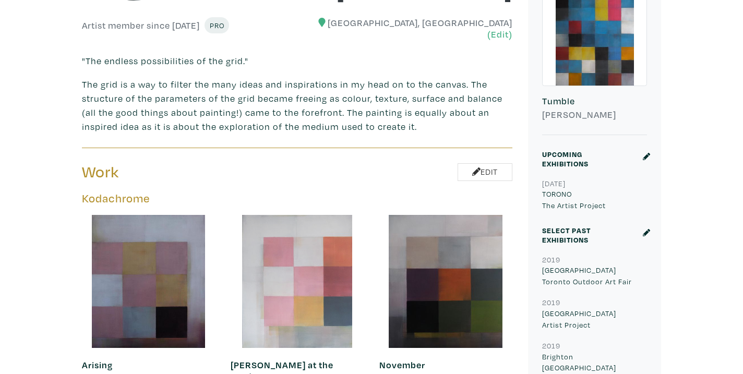
scroll to position [407, 0]
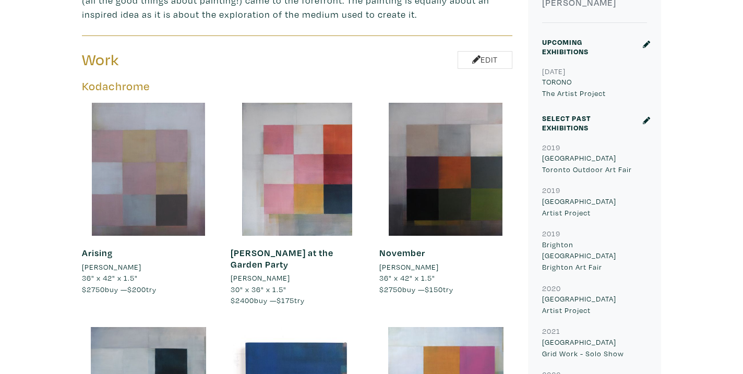
click at [120, 168] on div at bounding box center [148, 169] width 133 height 133
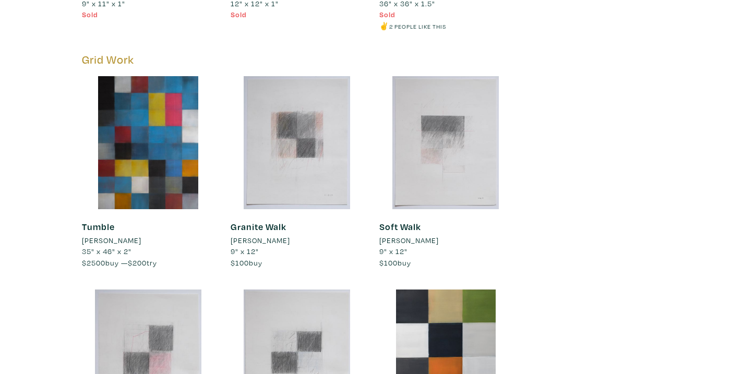
scroll to position [3294, 0]
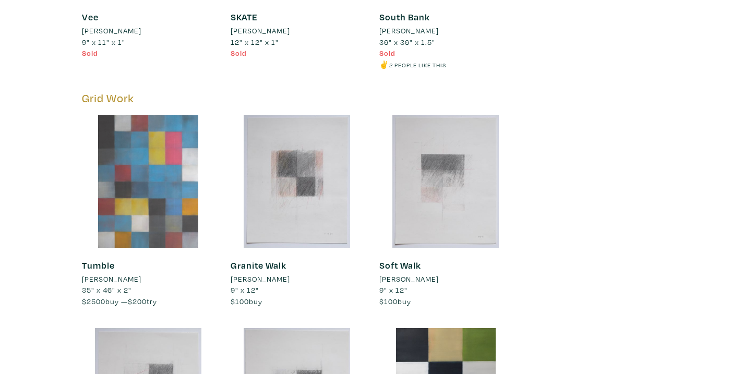
click at [151, 125] on div at bounding box center [148, 181] width 133 height 133
click at [139, 164] on div at bounding box center [148, 181] width 133 height 133
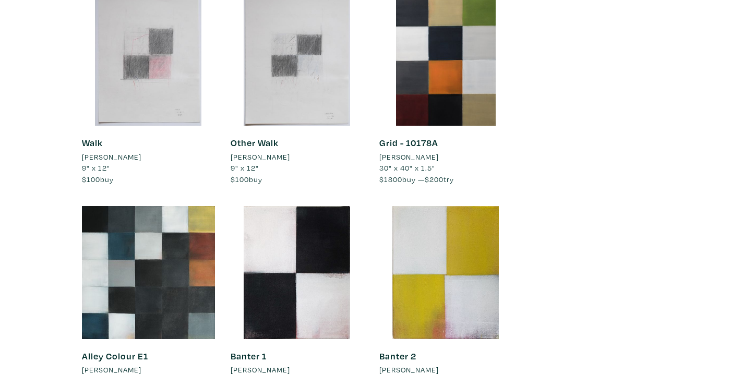
scroll to position [3608, 0]
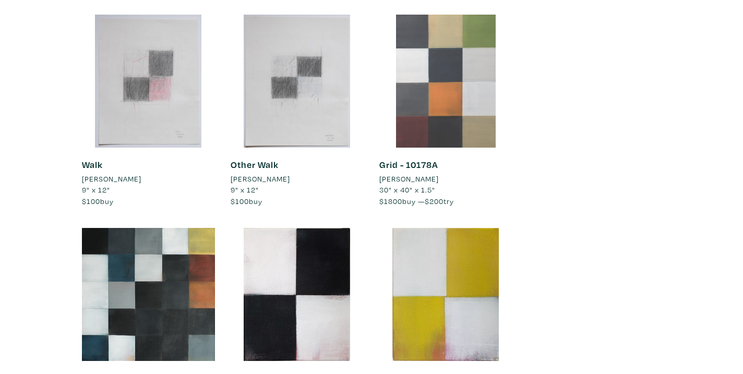
click at [441, 91] on div at bounding box center [445, 81] width 133 height 133
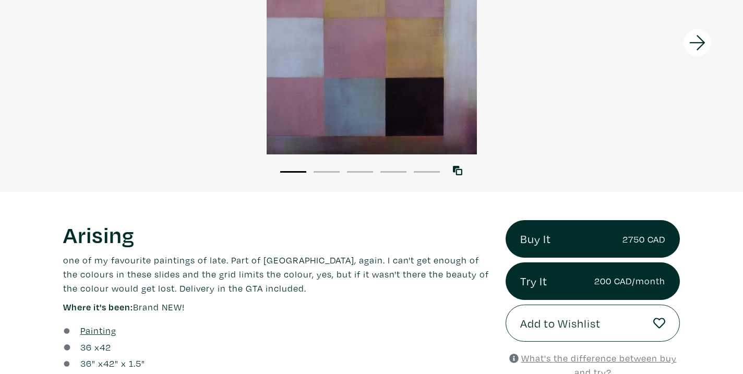
scroll to position [192, 0]
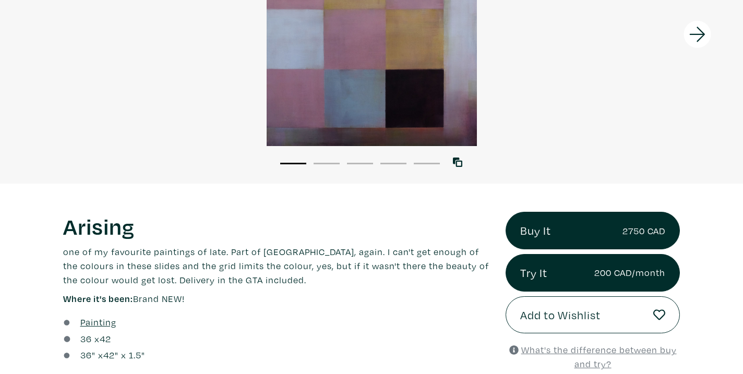
click at [697, 33] on icon at bounding box center [697, 34] width 35 height 28
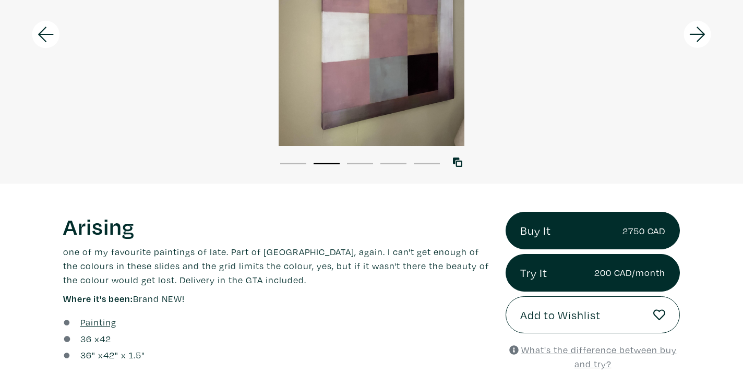
click at [697, 33] on icon at bounding box center [697, 34] width 35 height 28
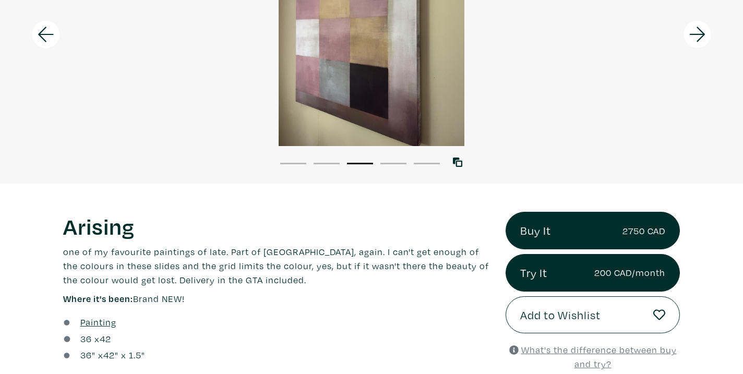
click at [697, 33] on icon at bounding box center [697, 34] width 35 height 28
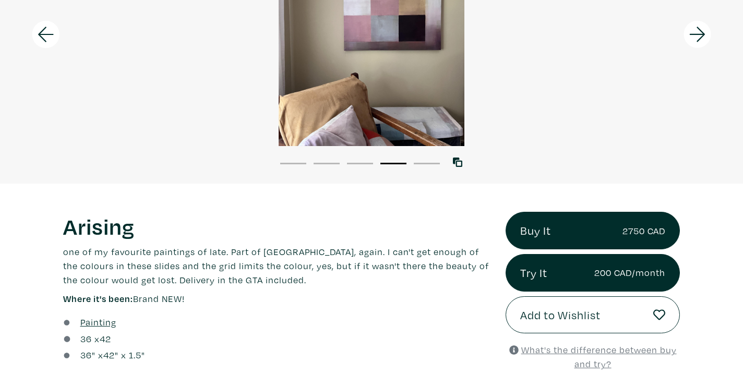
scroll to position [0, 0]
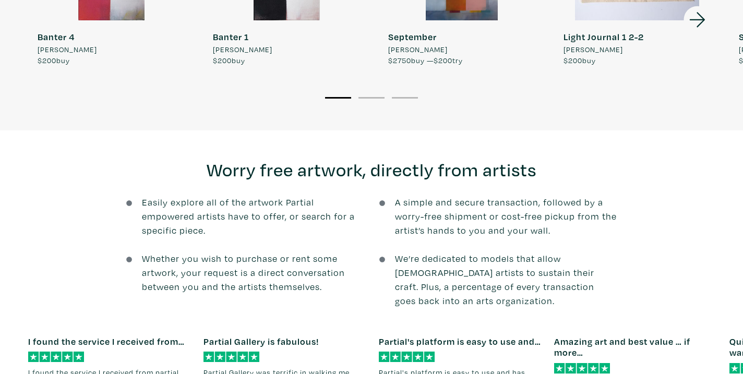
scroll to position [1053, 0]
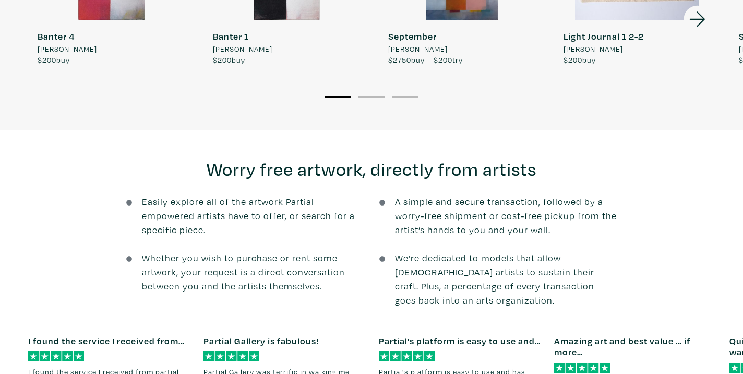
click at [693, 17] on icon at bounding box center [697, 19] width 35 height 28
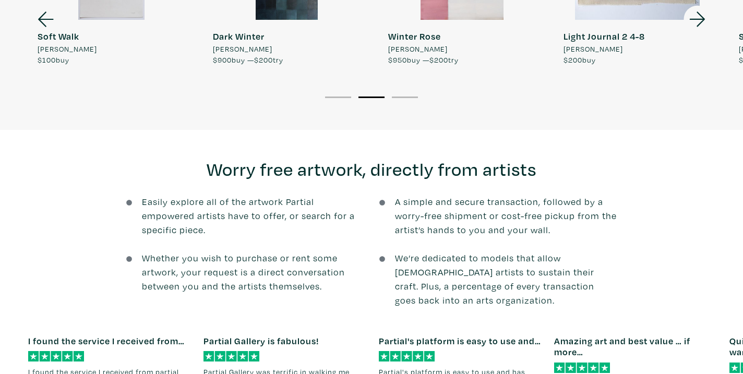
click at [693, 17] on icon at bounding box center [697, 19] width 35 height 28
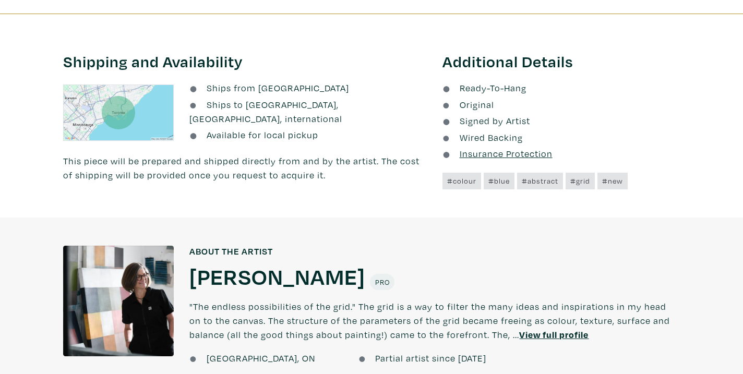
scroll to position [0, 0]
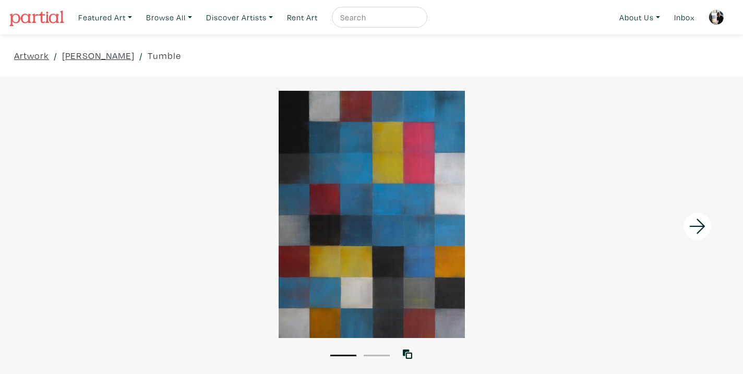
click at [713, 15] on img at bounding box center [716, 17] width 16 height 16
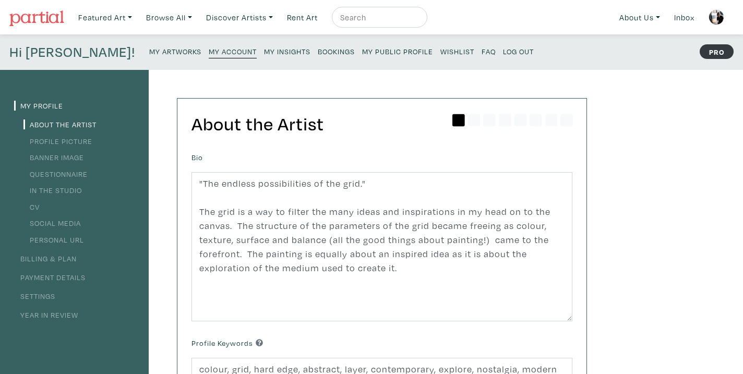
click at [149, 54] on small "My Artworks" at bounding box center [175, 51] width 52 height 10
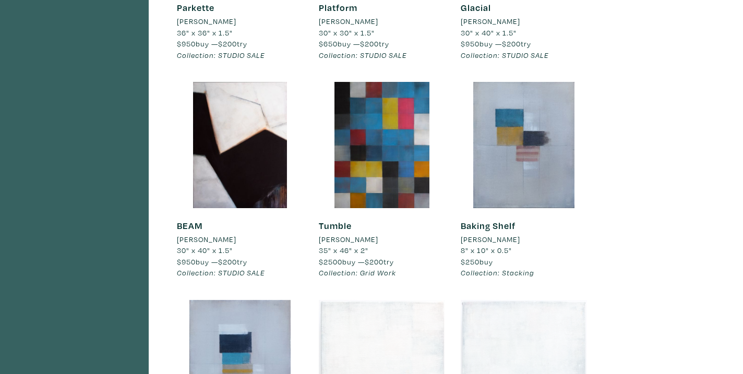
scroll to position [829, 0]
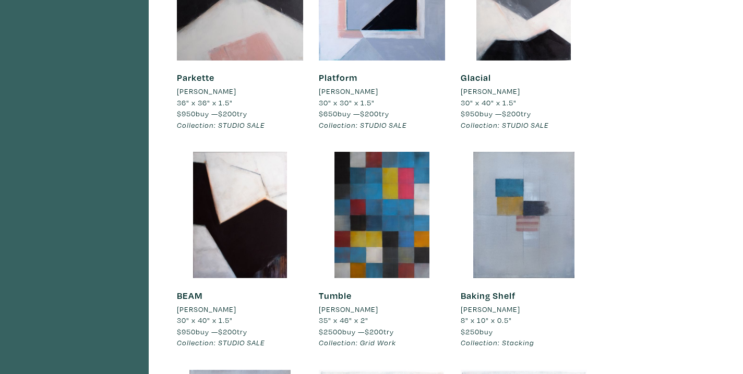
click at [379, 184] on div at bounding box center [382, 215] width 126 height 126
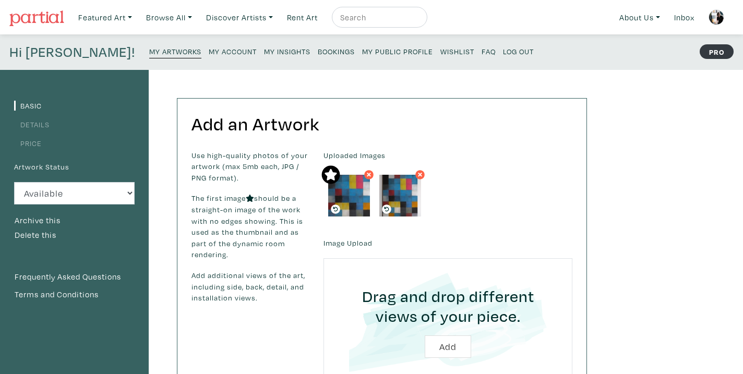
click at [149, 52] on small "My Artworks" at bounding box center [175, 51] width 52 height 10
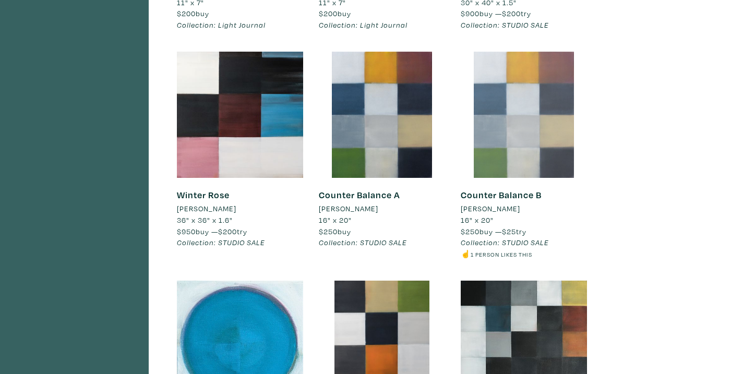
scroll to position [2741, 0]
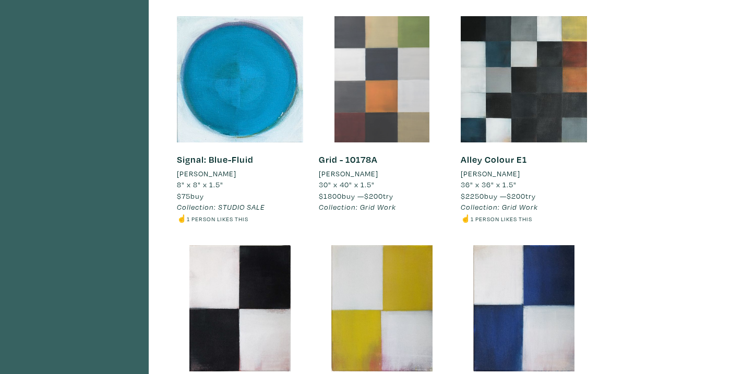
click at [378, 96] on div at bounding box center [382, 79] width 126 height 126
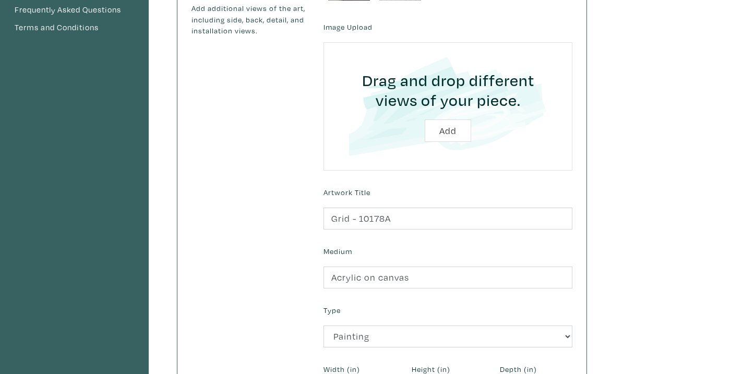
scroll to position [293, 0]
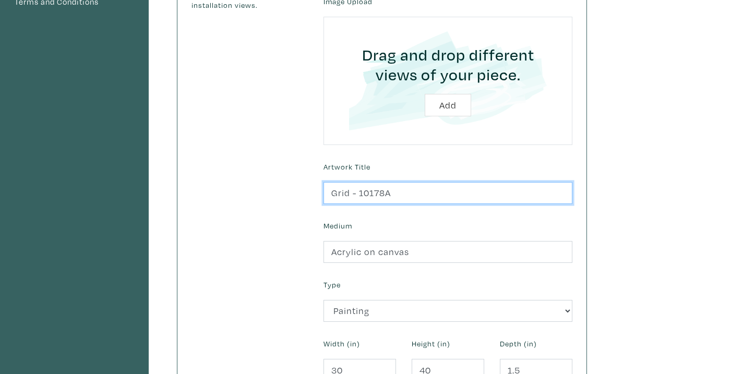
drag, startPoint x: 353, startPoint y: 192, endPoint x: 312, endPoint y: 191, distance: 40.7
click at [312, 191] on div "Use high-quality photos of your artwork (max 5mb each, JPG / PNG format). The f…" at bounding box center [382, 137] width 396 height 560
click at [406, 196] on input "BERLIN- 10178A" at bounding box center [447, 193] width 249 height 22
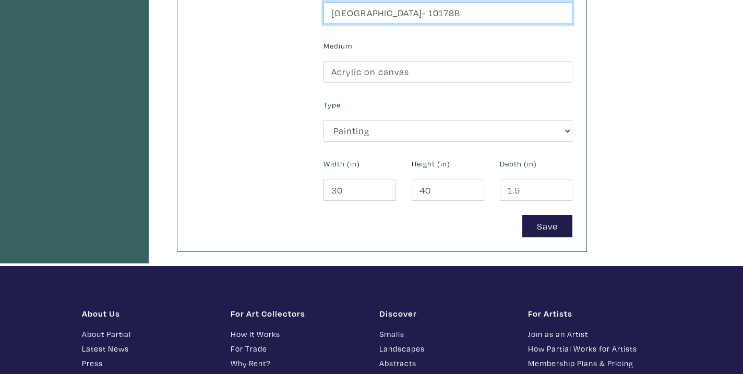
scroll to position [508, 0]
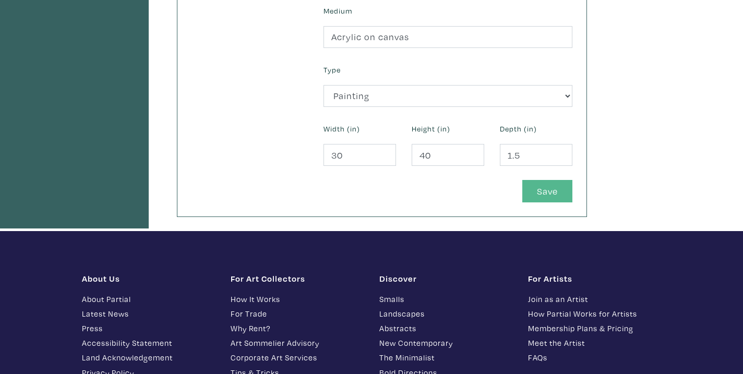
type input "BERLIN- 10178B"
click at [554, 191] on button "Save" at bounding box center [547, 191] width 50 height 22
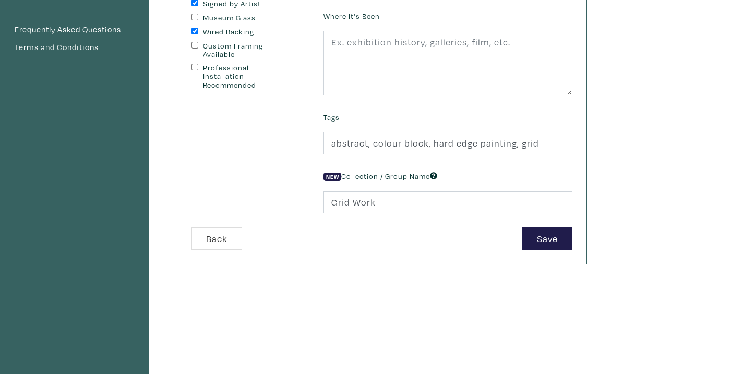
scroll to position [361, 0]
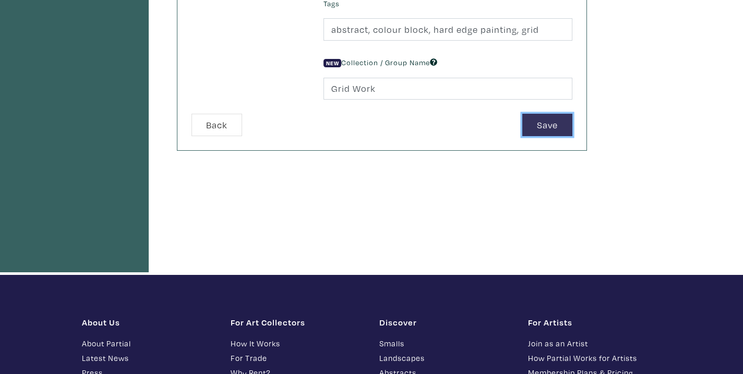
click at [549, 128] on button "Save" at bounding box center [547, 125] width 50 height 22
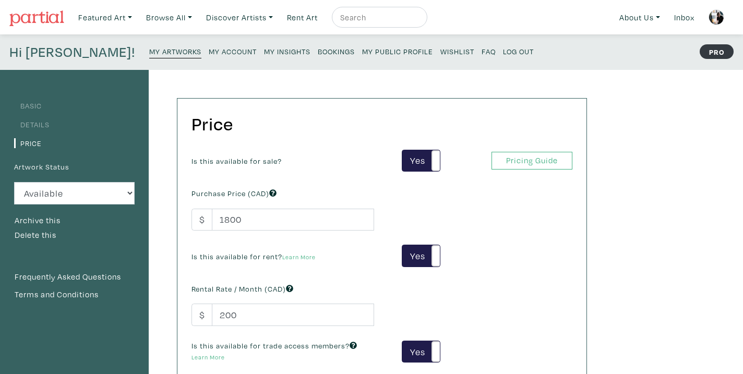
click at [481, 50] on small "FAQ" at bounding box center [488, 51] width 14 height 10
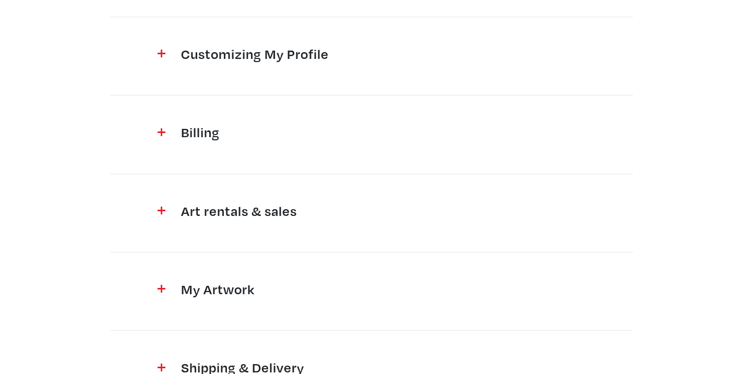
scroll to position [216, 0]
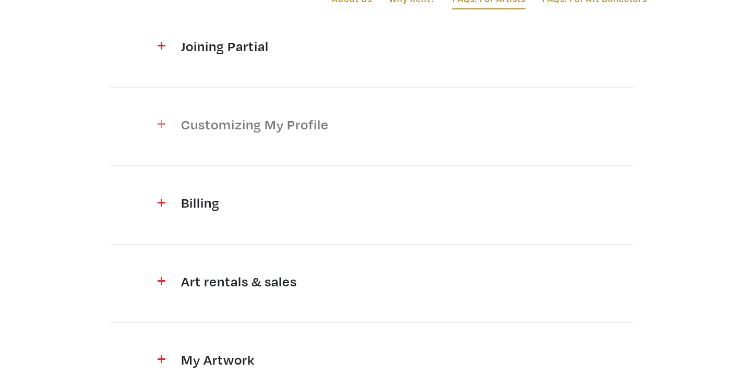
click at [304, 131] on h4 "Customizing My Profile" at bounding box center [371, 124] width 381 height 17
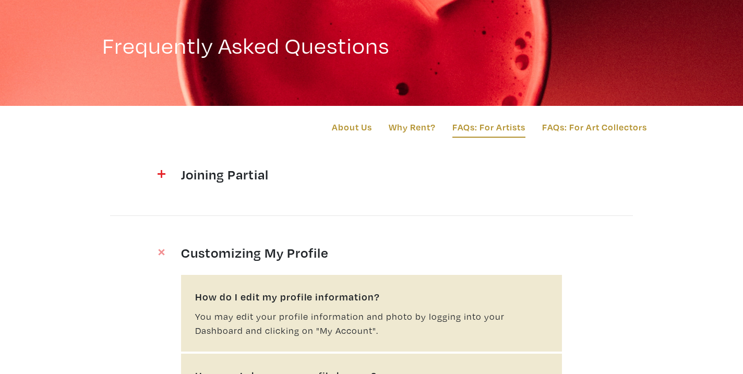
scroll to position [0, 0]
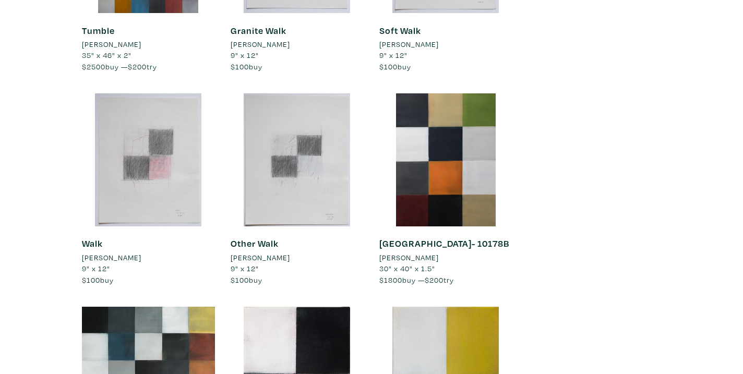
scroll to position [3540, 0]
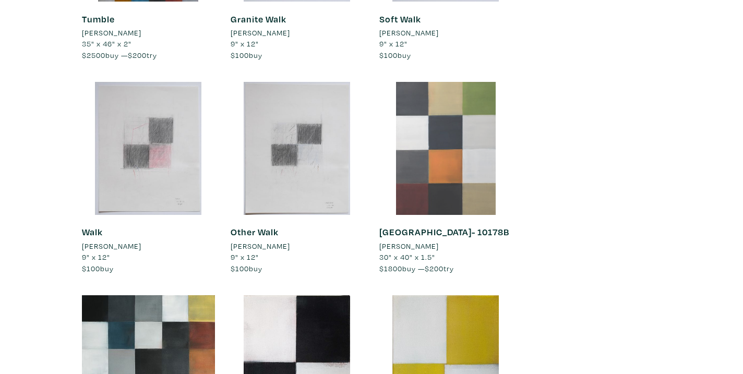
click at [421, 174] on div at bounding box center [445, 148] width 133 height 133
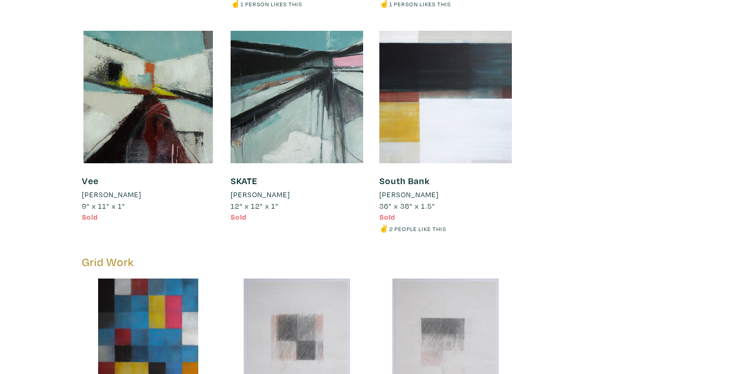
scroll to position [3039, 0]
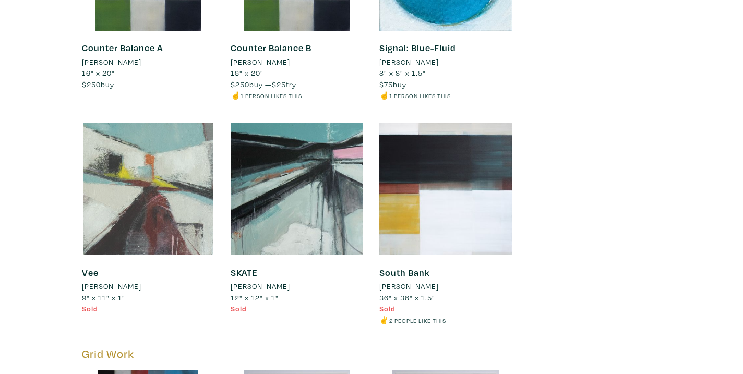
click at [153, 148] on div at bounding box center [148, 189] width 133 height 133
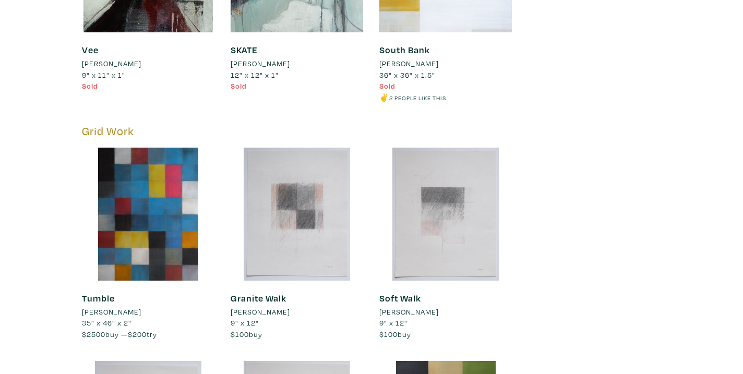
scroll to position [3232, 0]
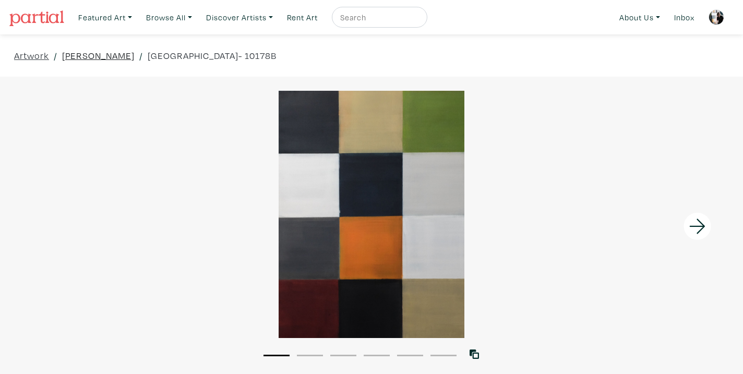
click at [103, 57] on link "[PERSON_NAME]" at bounding box center [98, 56] width 73 height 14
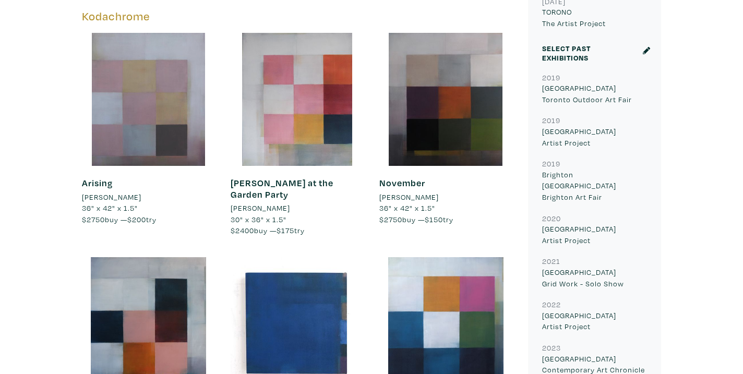
scroll to position [493, 0]
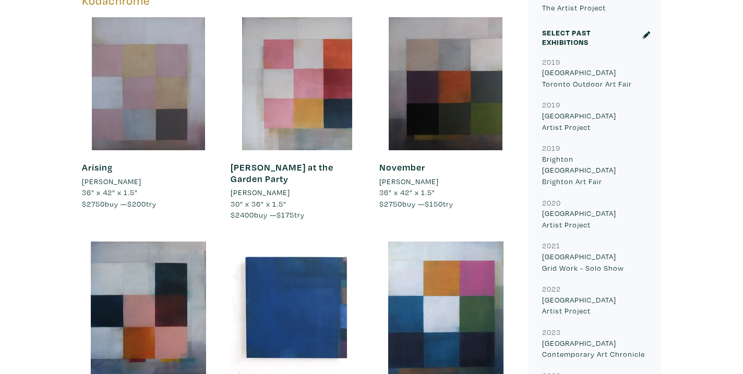
click at [173, 124] on div at bounding box center [148, 83] width 133 height 133
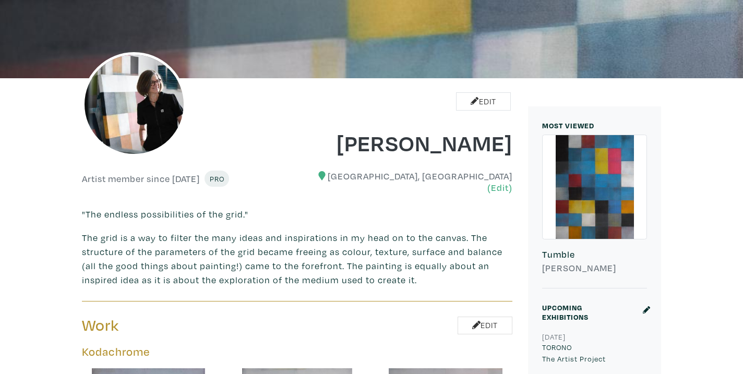
scroll to position [90, 0]
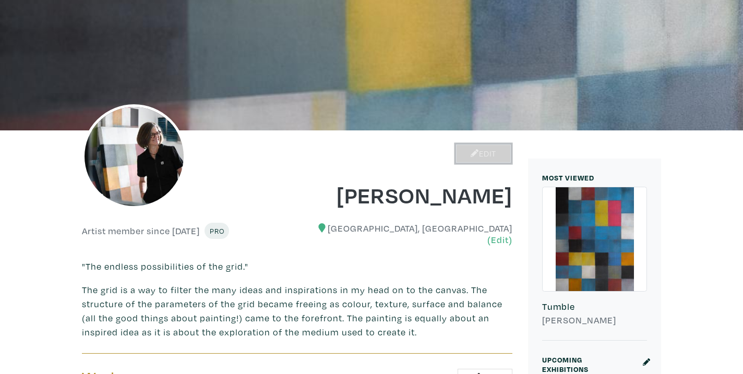
click at [495, 149] on link "Edit" at bounding box center [483, 153] width 55 height 18
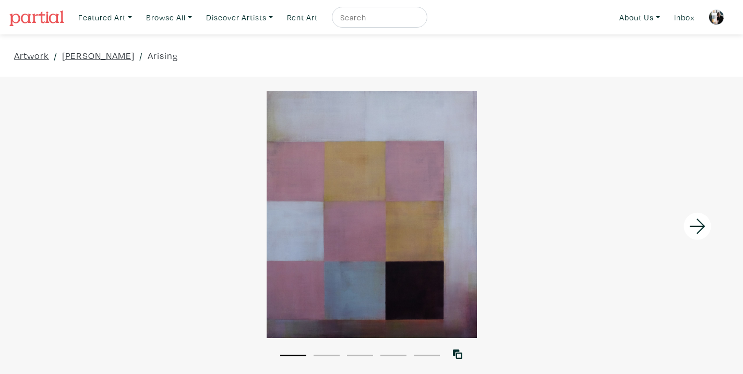
click at [110, 46] on div "Artwork / Anne-Marie Olczak / Arising" at bounding box center [371, 55] width 743 height 42
click at [110, 54] on link "[PERSON_NAME]" at bounding box center [98, 56] width 73 height 14
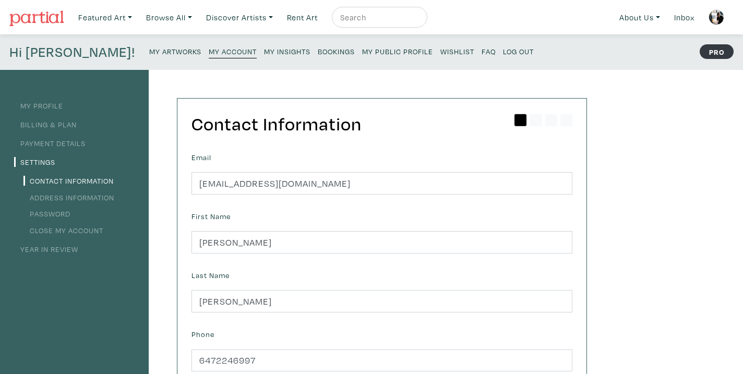
click at [149, 53] on small "My Artworks" at bounding box center [175, 51] width 52 height 10
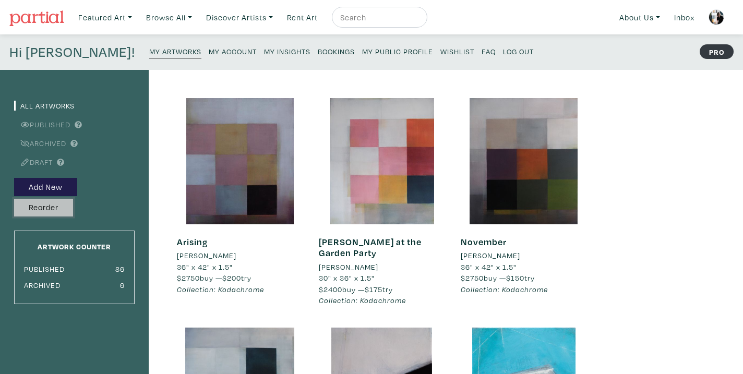
click at [51, 206] on button "Reorder" at bounding box center [43, 208] width 59 height 18
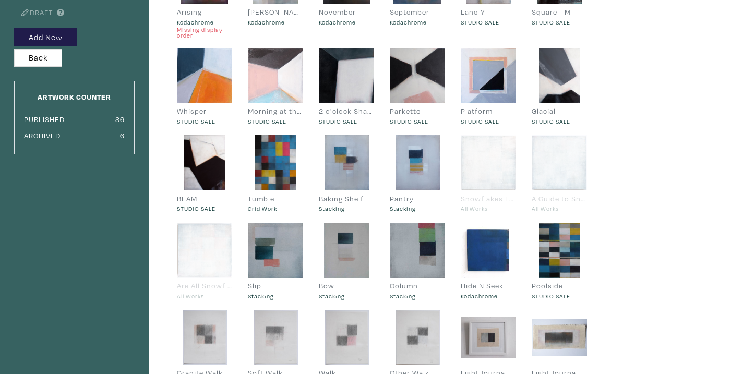
scroll to position [150, 0]
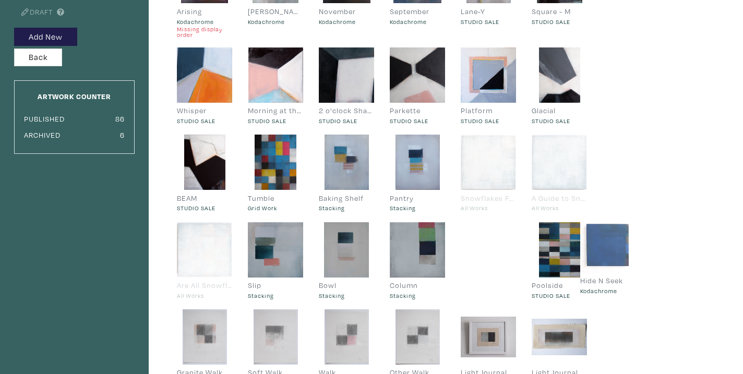
drag, startPoint x: 485, startPoint y: 257, endPoint x: 605, endPoint y: 252, distance: 119.6
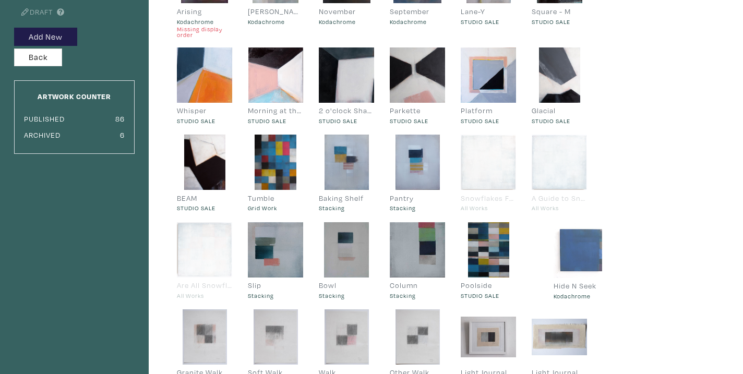
drag, startPoint x: 481, startPoint y: 247, endPoint x: 559, endPoint y: 240, distance: 78.5
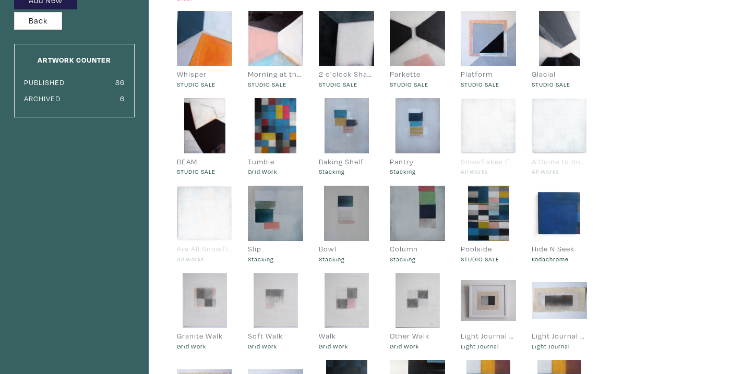
scroll to position [3, 0]
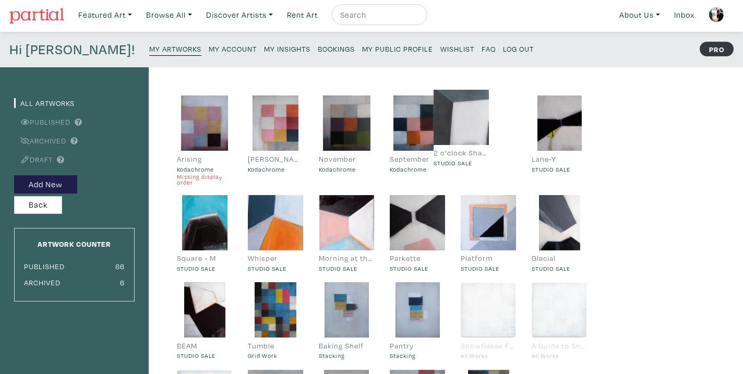
drag, startPoint x: 349, startPoint y: 232, endPoint x: 472, endPoint y: 133, distance: 157.7
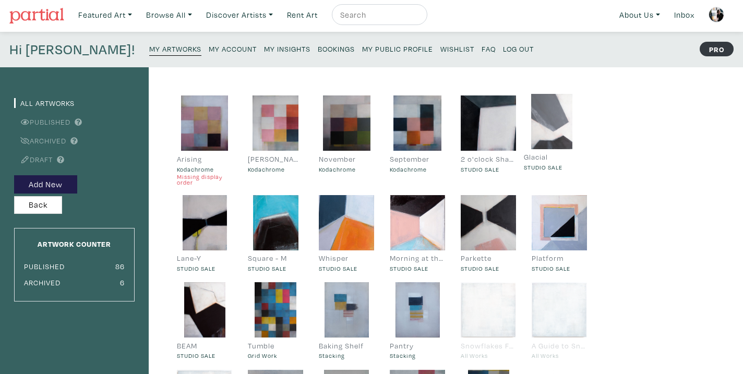
drag, startPoint x: 555, startPoint y: 228, endPoint x: 545, endPoint y: 134, distance: 95.5
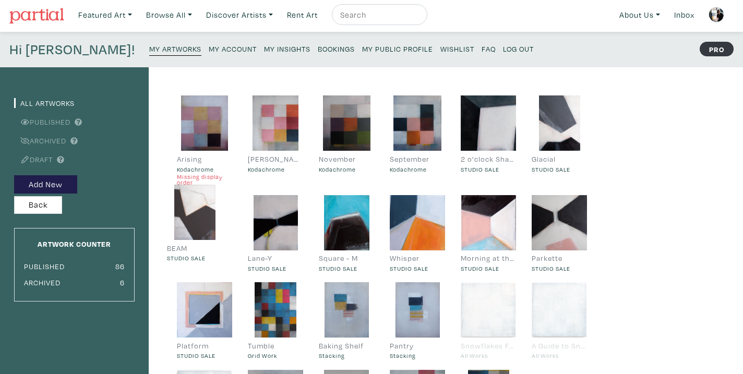
drag, startPoint x: 199, startPoint y: 309, endPoint x: 190, endPoint y: 211, distance: 98.0
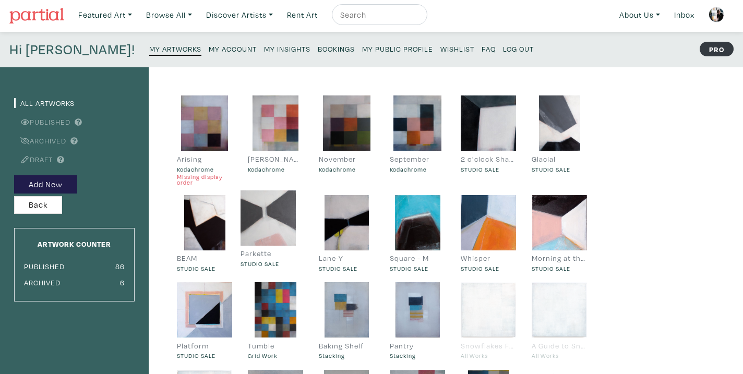
drag, startPoint x: 557, startPoint y: 232, endPoint x: 269, endPoint y: 227, distance: 288.0
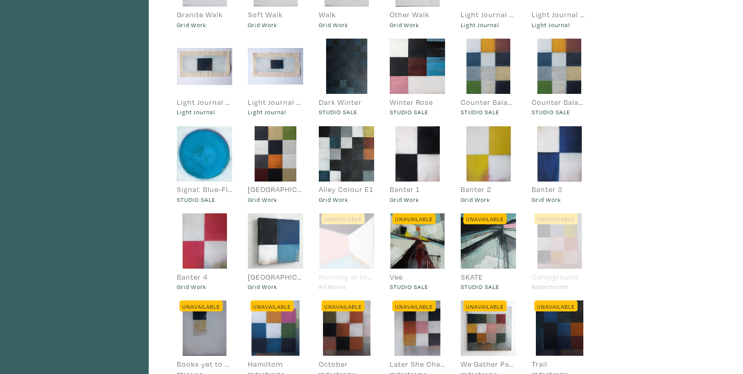
scroll to position [505, 0]
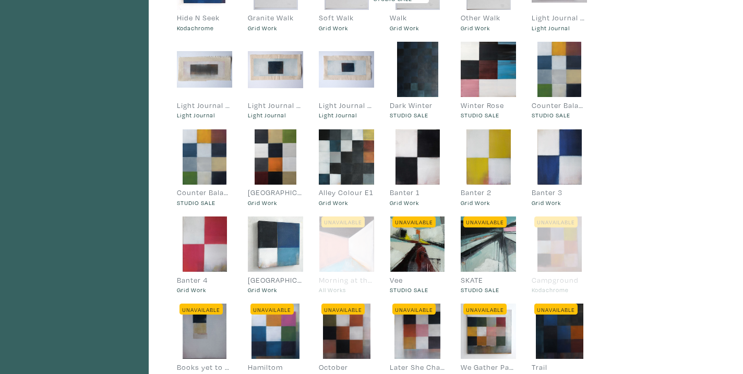
drag, startPoint x: 208, startPoint y: 156, endPoint x: 366, endPoint y: 59, distance: 185.3
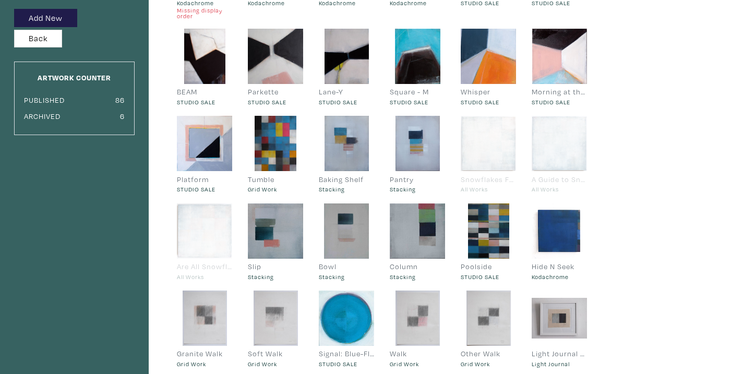
scroll to position [152, 0]
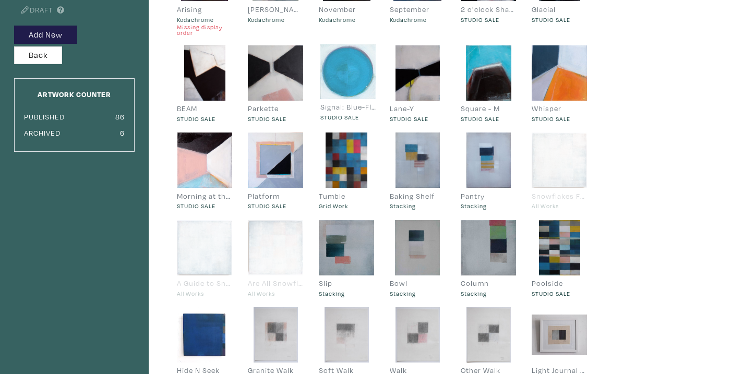
drag, startPoint x: 344, startPoint y: 333, endPoint x: 346, endPoint y: 70, distance: 263.4
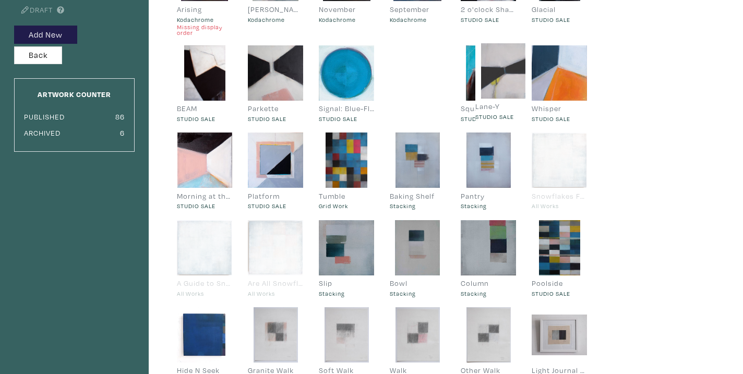
drag, startPoint x: 405, startPoint y: 80, endPoint x: 490, endPoint y: 77, distance: 85.6
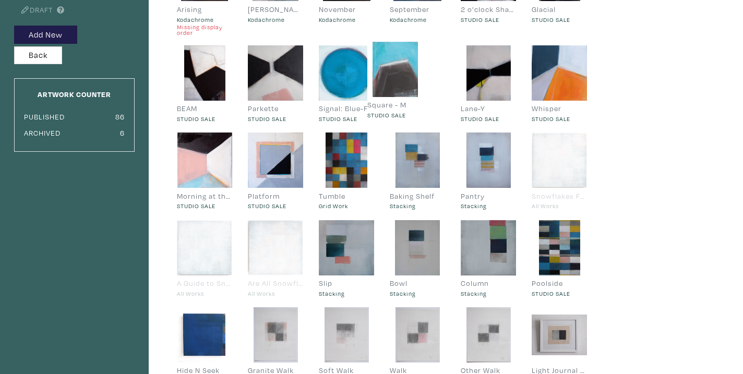
drag, startPoint x: 500, startPoint y: 77, endPoint x: 406, endPoint y: 73, distance: 94.0
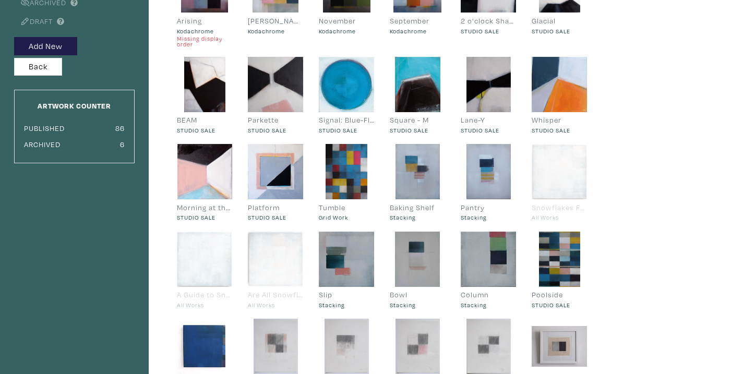
scroll to position [511, 0]
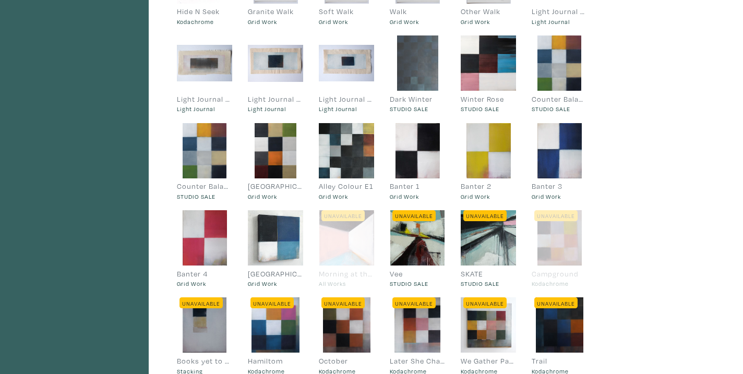
click at [412, 53] on div at bounding box center [417, 62] width 55 height 55
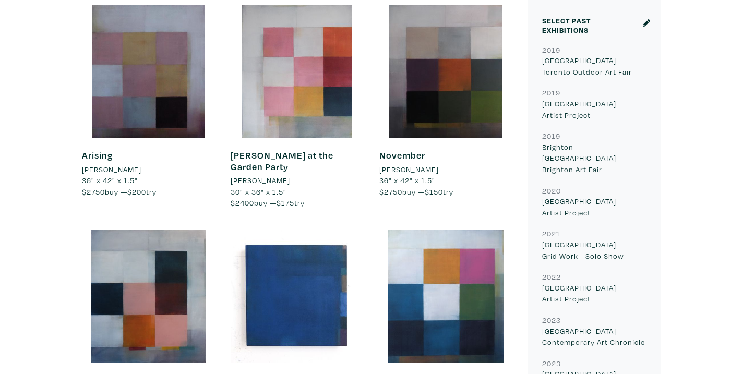
scroll to position [396, 0]
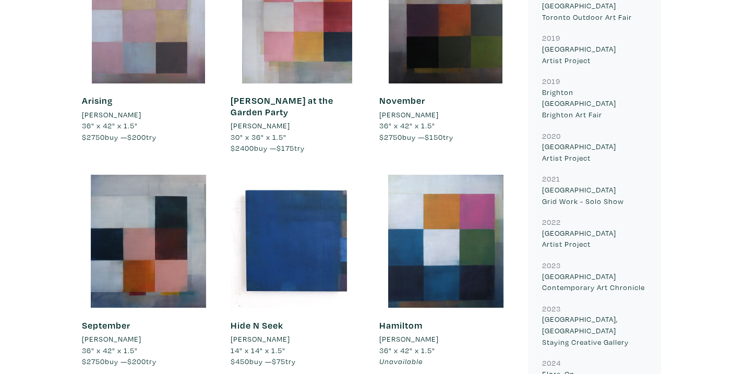
scroll to position [602, 0]
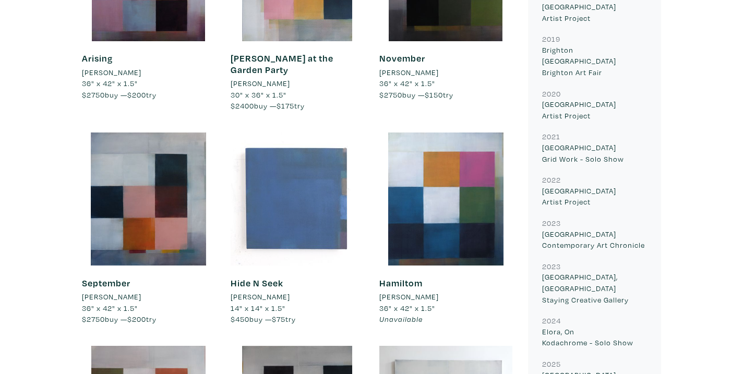
drag, startPoint x: 293, startPoint y: 198, endPoint x: 306, endPoint y: 247, distance: 51.2
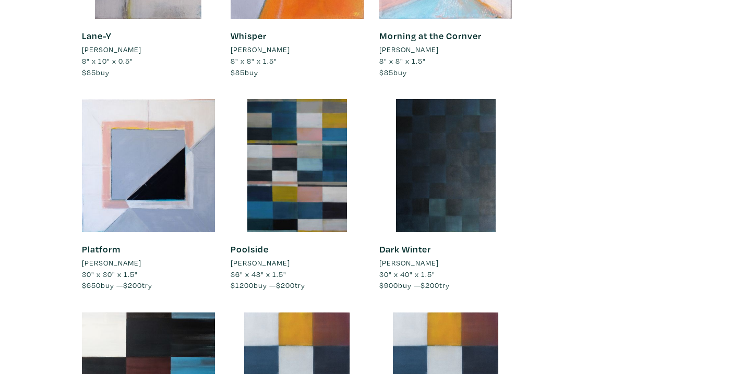
scroll to position [2637, 0]
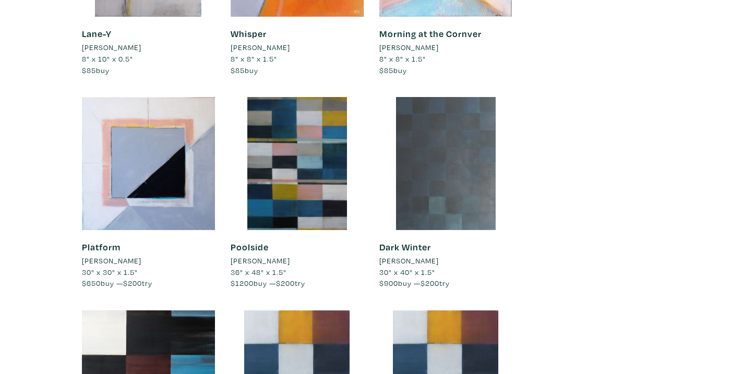
click at [479, 137] on div at bounding box center [445, 163] width 133 height 133
